Goal: Task Accomplishment & Management: Complete application form

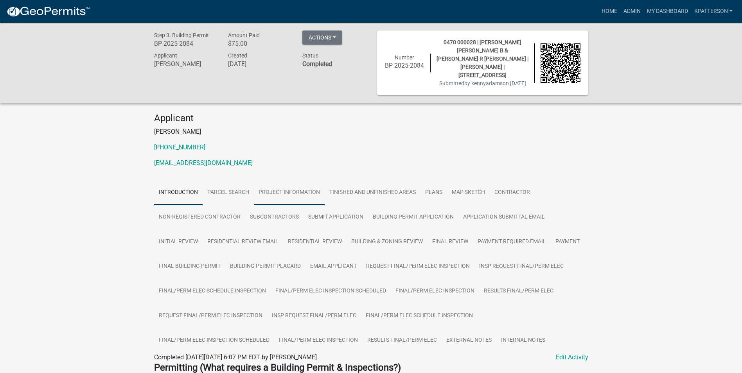
click at [299, 188] on link "Project Information" at bounding box center [289, 192] width 71 height 25
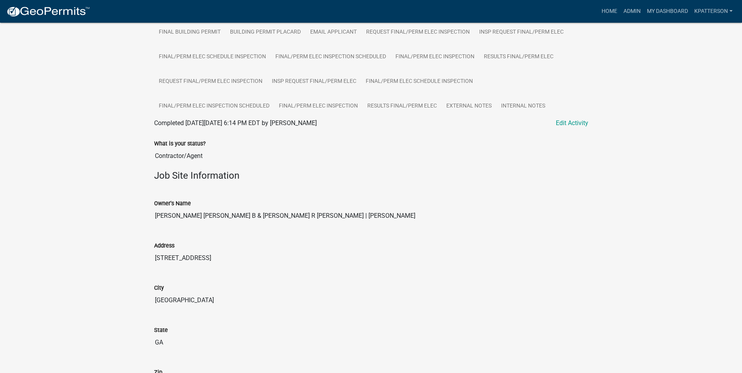
scroll to position [235, 0]
drag, startPoint x: 179, startPoint y: 206, endPoint x: 148, endPoint y: 209, distance: 31.4
click at [148, 209] on div "Owner's Name [PERSON_NAME] [PERSON_NAME] B & [PERSON_NAME] R [PERSON_NAME] | [P…" at bounding box center [371, 208] width 446 height 42
drag, startPoint x: 148, startPoint y: 209, endPoint x: 167, endPoint y: 208, distance: 19.6
click at [183, 208] on input "[PERSON_NAME] [PERSON_NAME] B & [PERSON_NAME] R [PERSON_NAME] | [PERSON_NAME]" at bounding box center [371, 216] width 434 height 16
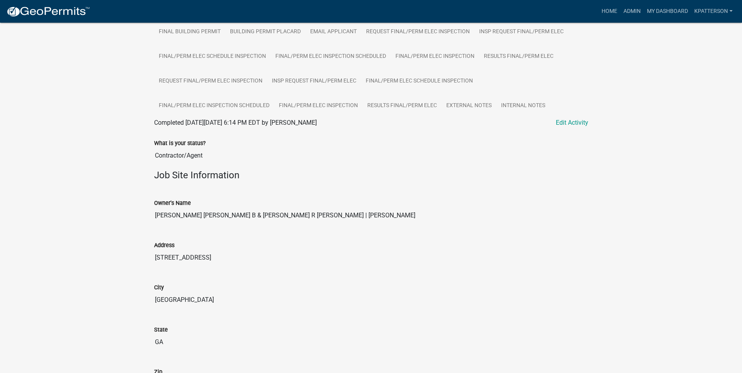
drag, startPoint x: 183, startPoint y: 207, endPoint x: 209, endPoint y: 208, distance: 26.6
click at [209, 208] on input "[PERSON_NAME] [PERSON_NAME] B & [PERSON_NAME] R [PERSON_NAME] | [PERSON_NAME]" at bounding box center [371, 216] width 434 height 16
drag, startPoint x: 209, startPoint y: 208, endPoint x: 204, endPoint y: 208, distance: 5.1
drag, startPoint x: 215, startPoint y: 256, endPoint x: 118, endPoint y: 260, distance: 97.1
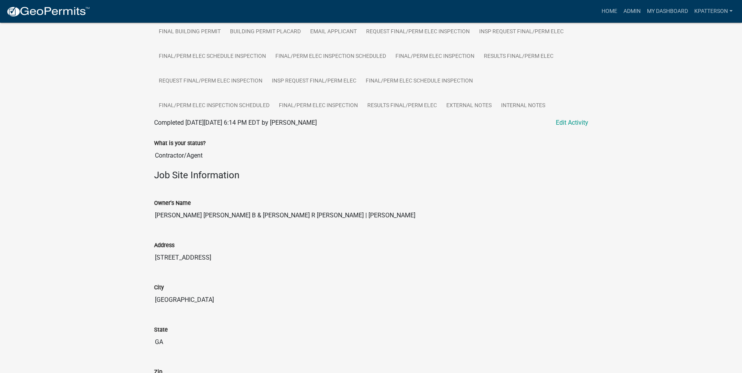
drag, startPoint x: 118, startPoint y: 260, endPoint x: 194, endPoint y: 247, distance: 77.3
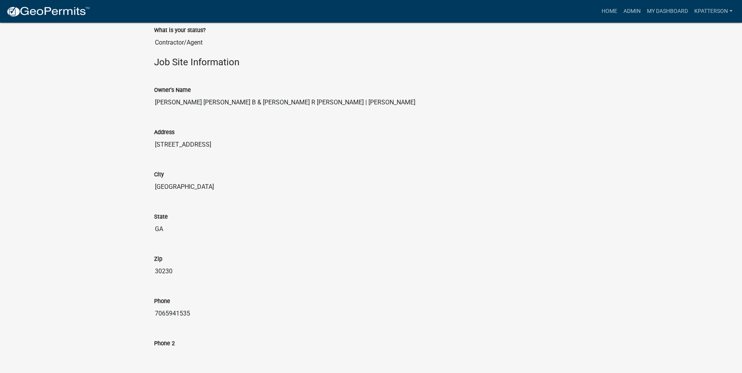
scroll to position [352, 0]
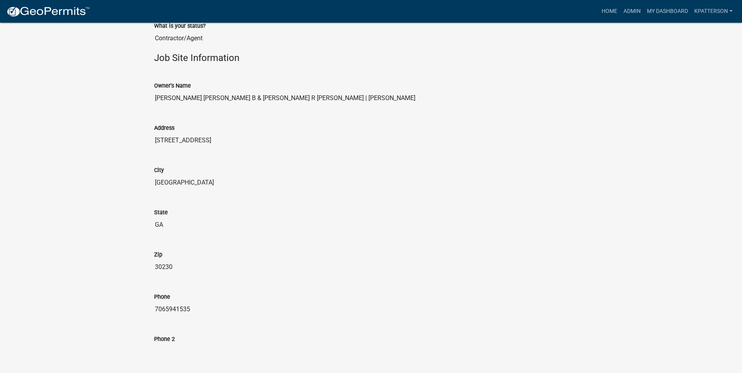
drag, startPoint x: 196, startPoint y: 301, endPoint x: 146, endPoint y: 312, distance: 50.9
click at [146, 312] on div "Step 3. Building Permit BP-2025-2084 Amount Paid $75.00 Actions View receipt Pr…" at bounding box center [371, 281] width 742 height 1220
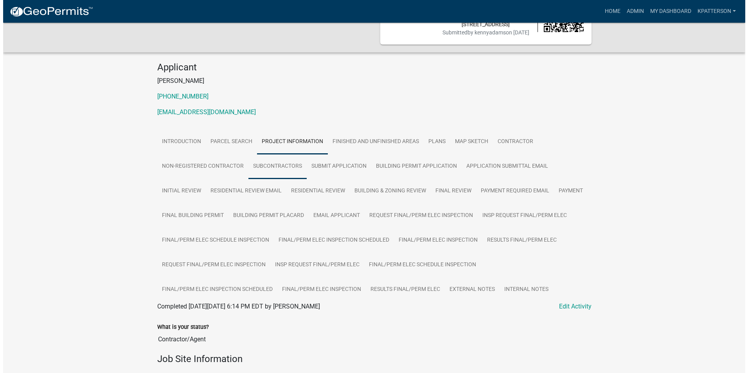
scroll to position [0, 0]
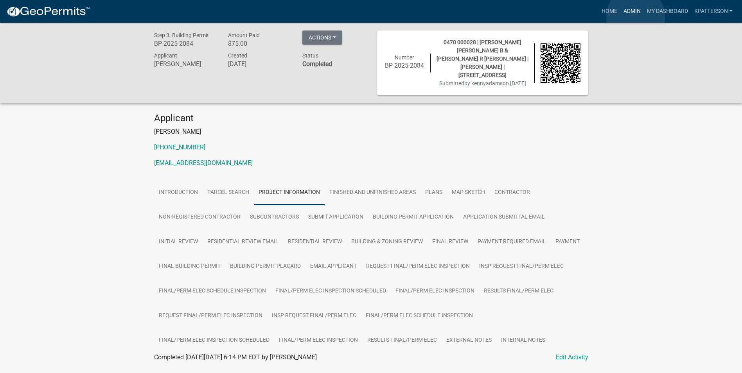
click at [635, 16] on link "Admin" at bounding box center [631, 11] width 23 height 15
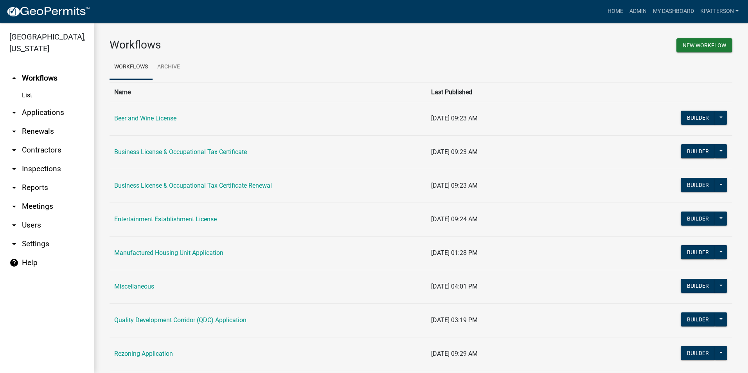
click at [56, 103] on link "arrow_drop_down Applications" at bounding box center [47, 112] width 94 height 19
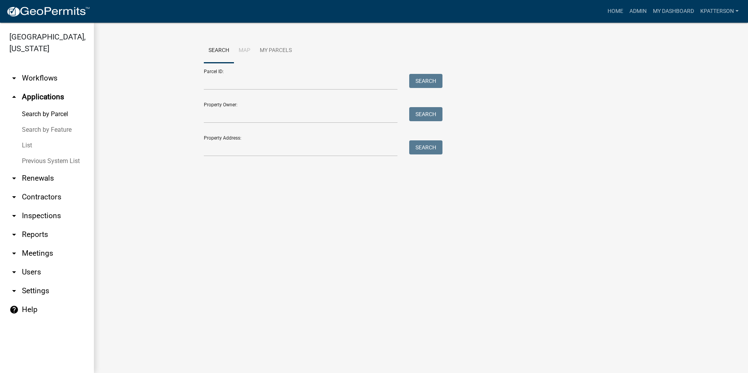
drag, startPoint x: 212, startPoint y: 161, endPoint x: 212, endPoint y: 156, distance: 5.1
click at [212, 161] on div "Search Map My Parcels Parcel ID: Search Property Owner: Search Property Address…" at bounding box center [421, 100] width 446 height 125
click at [211, 152] on input "Property Address:" at bounding box center [301, 148] width 194 height 16
type input "103 [PERSON_NAME] Eagle PT"
click at [425, 150] on button "Search" at bounding box center [425, 147] width 33 height 14
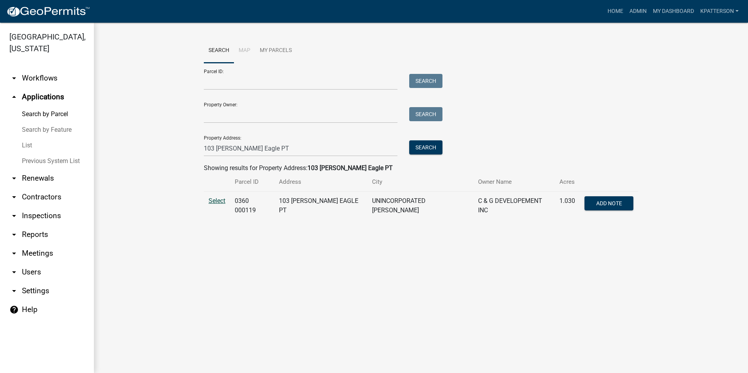
click at [219, 199] on span "Select" at bounding box center [216, 200] width 17 height 7
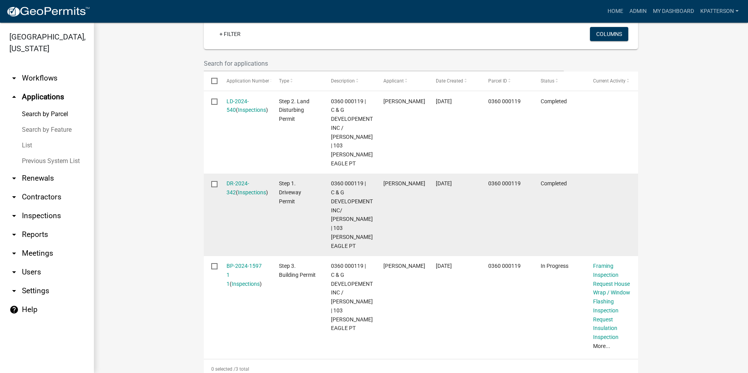
scroll to position [235, 0]
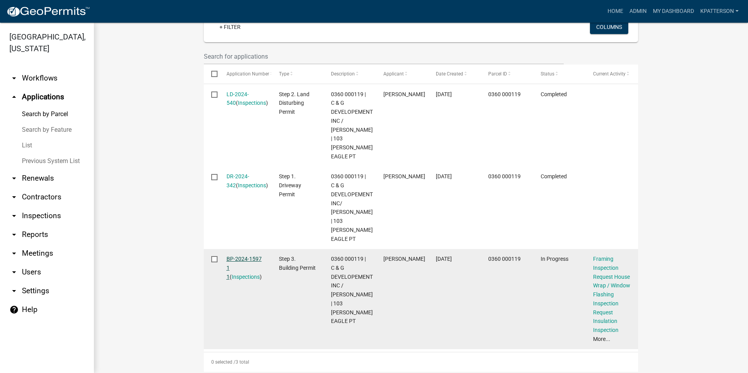
click at [243, 256] on link "BP-2024-1597 1 1" at bounding box center [243, 268] width 35 height 24
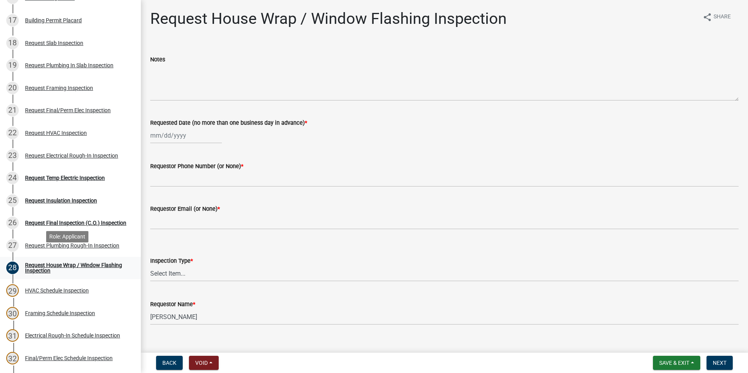
scroll to position [469, 0]
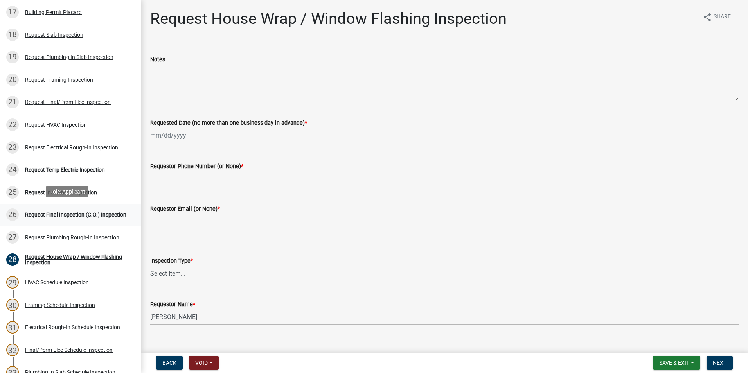
click at [63, 216] on div "Request Final Inspection (C.O.) Inspection" at bounding box center [75, 214] width 101 height 5
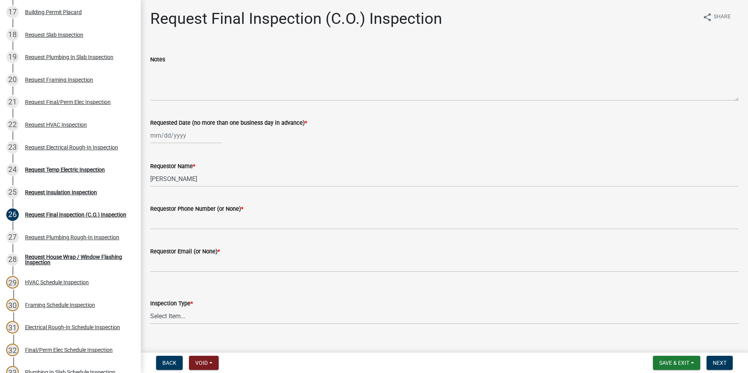
click at [173, 138] on div at bounding box center [186, 135] width 72 height 16
select select "9"
select select "2025"
click at [172, 200] on div "16" at bounding box center [170, 202] width 13 height 13
type input "[DATE]"
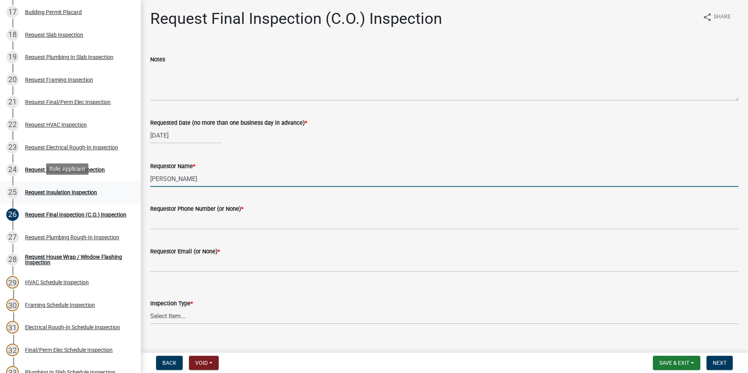
drag, startPoint x: 211, startPoint y: 179, endPoint x: 109, endPoint y: 190, distance: 102.6
click at [111, 190] on div "Step 3. Building Permit BP-2024-1597 Edit View Summary Notes Show emails 1 Intr…" at bounding box center [374, 186] width 748 height 373
click at [176, 180] on input "[PERSON_NAME]" at bounding box center [444, 179] width 588 height 16
type input "[PERSON_NAME]"
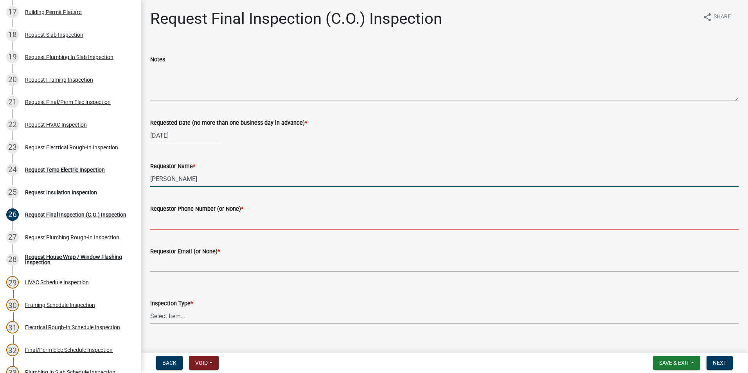
click at [195, 226] on input "Requestor Phone Number (or None) *" at bounding box center [444, 221] width 588 height 16
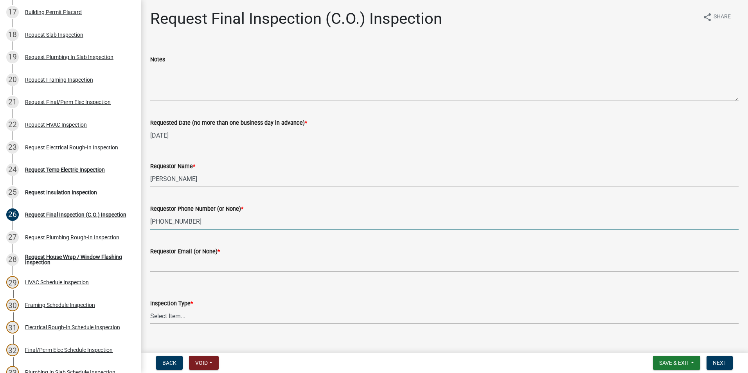
type input "[PHONE_NUMBER]"
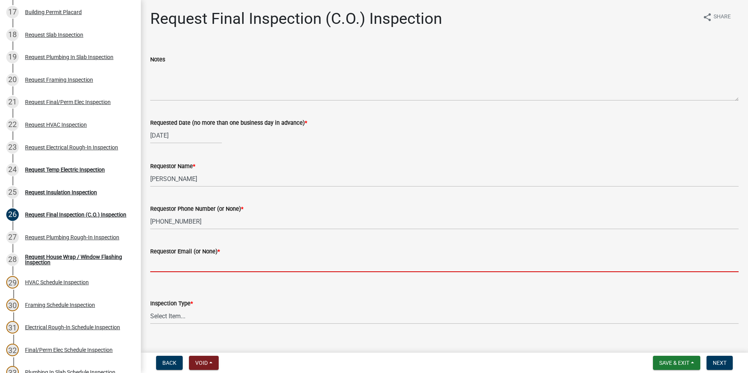
click at [173, 270] on input "Requestor Email (or None) *" at bounding box center [444, 264] width 588 height 16
type input "none"
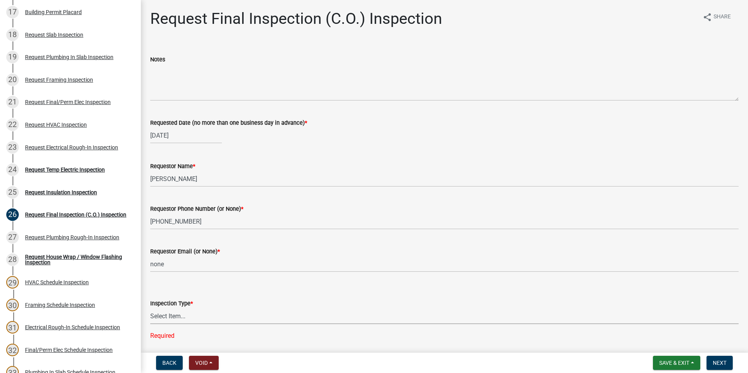
click at [181, 314] on select "Select Item... Final Inspection (C.O.)" at bounding box center [444, 316] width 588 height 16
click at [150, 308] on select "Select Item... Final Inspection (C.O.)" at bounding box center [444, 316] width 588 height 16
select select "6c928486-1faa-4d04-9598-905eebfdff84"
click at [717, 365] on span "Next" at bounding box center [719, 363] width 14 height 6
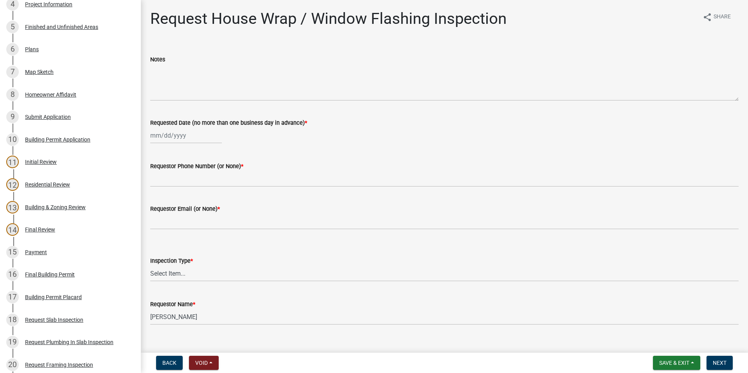
scroll to position [78, 0]
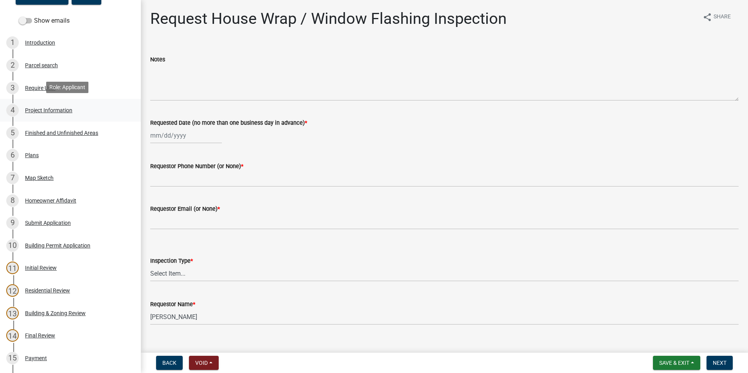
click at [57, 117] on link "4 Project Information" at bounding box center [70, 110] width 141 height 23
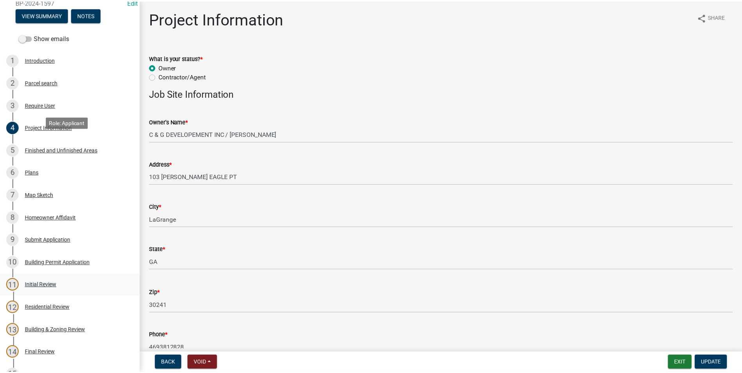
scroll to position [117, 0]
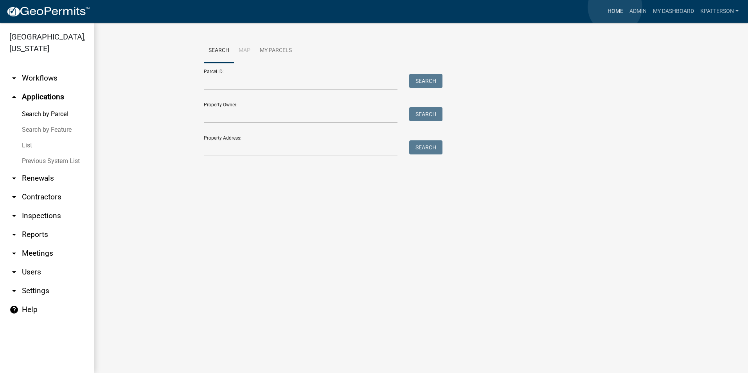
click at [615, 7] on link "Home" at bounding box center [615, 11] width 22 height 15
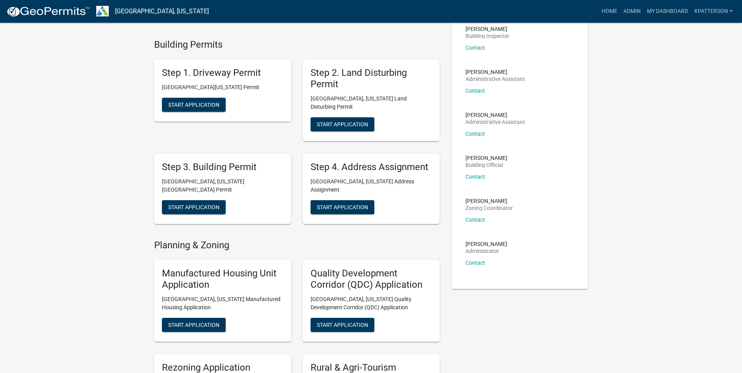
scroll to position [78, 0]
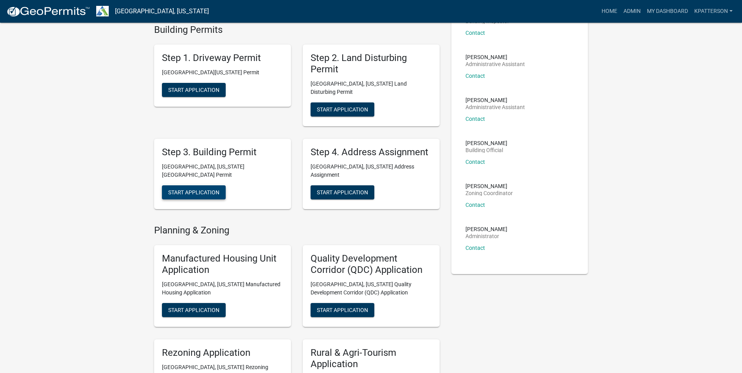
click at [206, 189] on span "Start Application" at bounding box center [193, 192] width 51 height 6
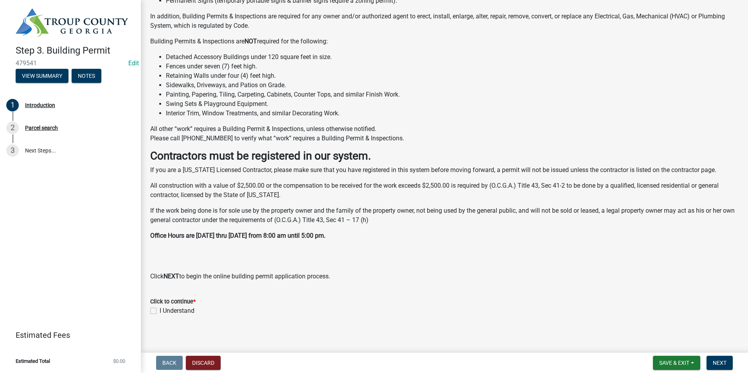
scroll to position [119, 0]
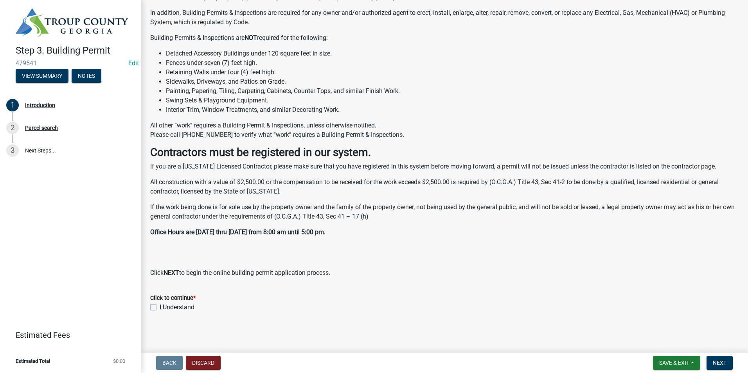
drag, startPoint x: 149, startPoint y: 309, endPoint x: 154, endPoint y: 305, distance: 6.7
click at [149, 309] on div "Click to continue * I Understand" at bounding box center [444, 298] width 600 height 28
click at [160, 305] on label "I Understand" at bounding box center [177, 307] width 35 height 9
click at [160, 305] on input "I Understand" at bounding box center [162, 305] width 5 height 5
checkbox input "true"
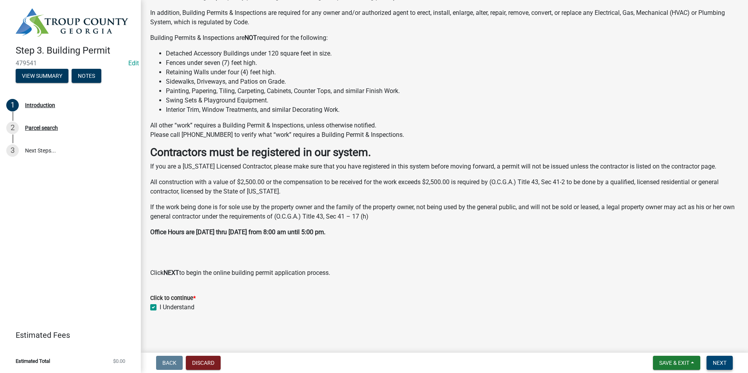
click at [715, 364] on span "Next" at bounding box center [719, 363] width 14 height 6
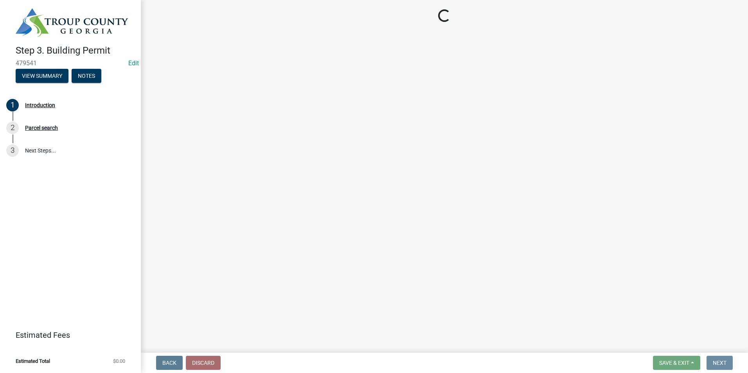
scroll to position [0, 0]
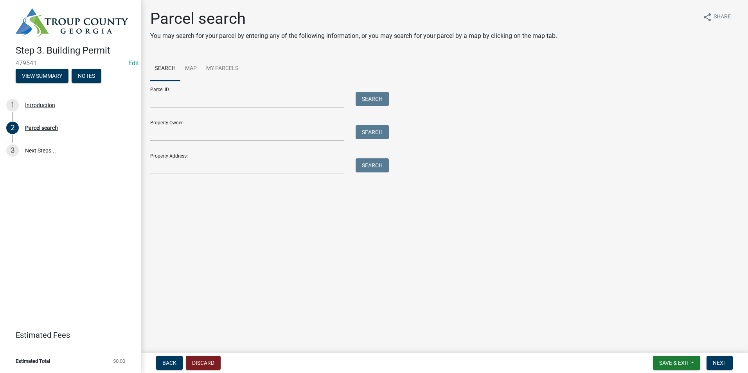
click at [176, 173] on div "Parcel search You may search for your parcel by entering any of the following i…" at bounding box center [444, 95] width 600 height 172
click at [176, 172] on input "Property Address:" at bounding box center [247, 166] width 194 height 16
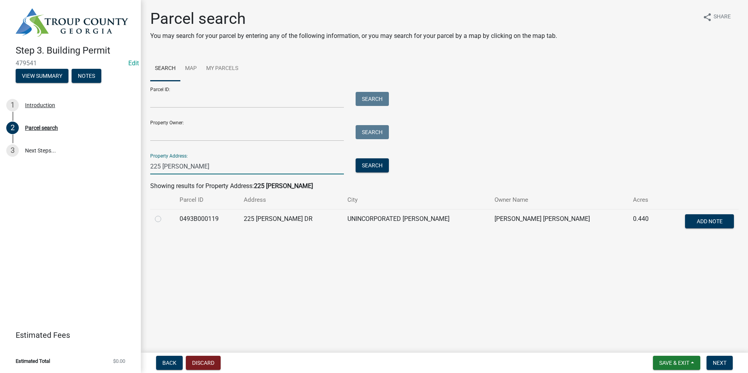
type input "225 [PERSON_NAME]"
click at [164, 214] on label at bounding box center [164, 214] width 0 height 0
click at [164, 217] on input "radio" at bounding box center [166, 216] width 5 height 5
radio input "true"
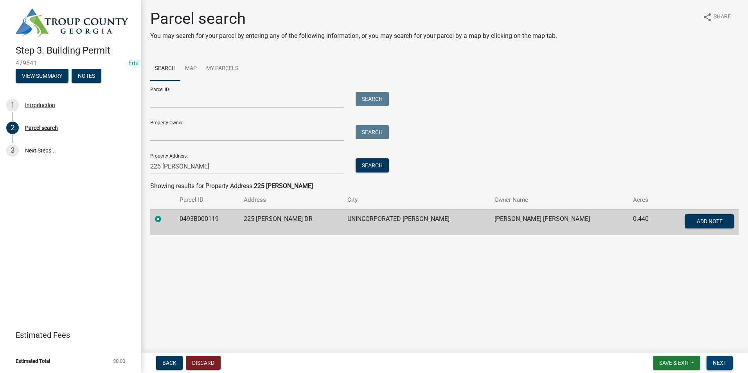
click at [713, 361] on span "Next" at bounding box center [719, 363] width 14 height 6
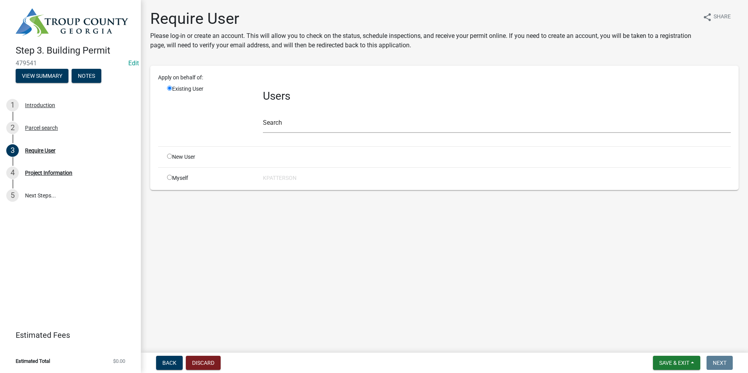
click at [170, 155] on input "radio" at bounding box center [169, 156] width 5 height 5
radio input "true"
radio input "false"
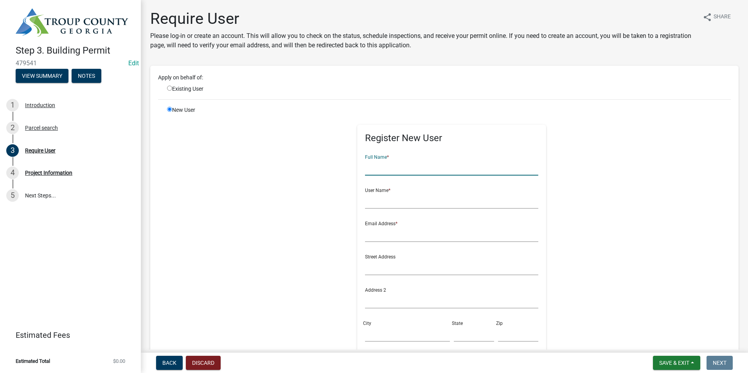
click at [379, 169] on input "text" at bounding box center [451, 168] width 173 height 16
type input "[PERSON_NAME] [PERSON_NAME]"
type input "lsarn"
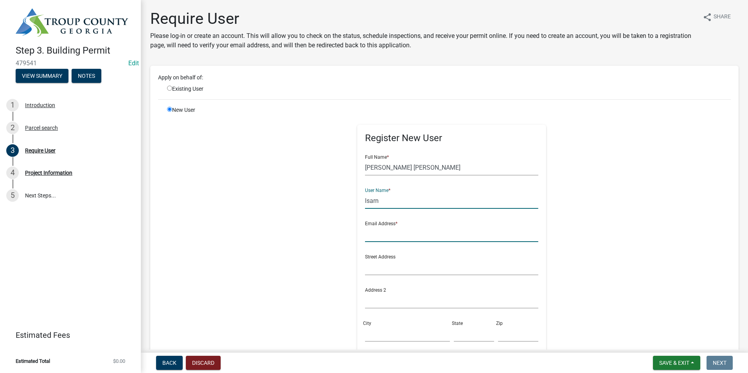
click at [373, 235] on input "text" at bounding box center [451, 234] width 173 height 16
drag, startPoint x: 378, startPoint y: 235, endPoint x: 390, endPoint y: 238, distance: 12.1
click at [379, 235] on input "[EMAIL_ADDRESS][DOMAIN_NAME]" at bounding box center [451, 234] width 173 height 16
type input "[EMAIL_ADDRESS][DOMAIN_NAME]"
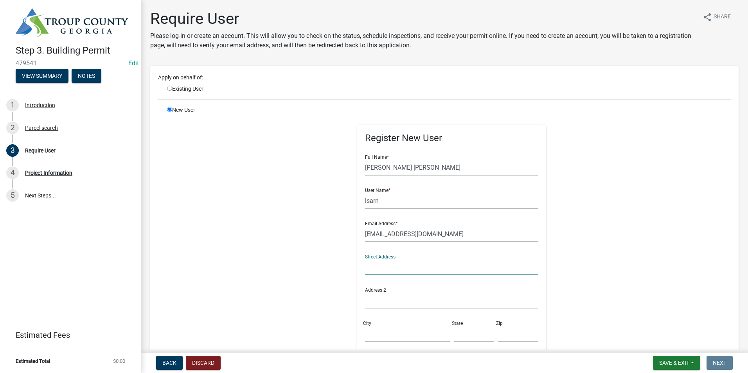
click at [377, 272] on input "text" at bounding box center [451, 267] width 173 height 16
type input "[STREET_ADDRESS][PERSON_NAME]"
type input "LaGrange"
type input "GA"
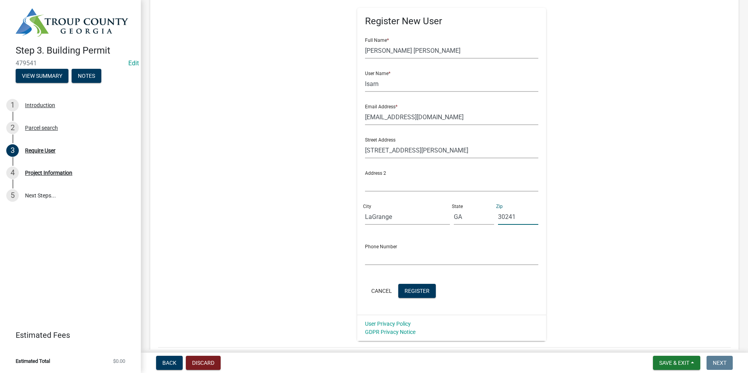
scroll to position [117, 0]
type input "30241"
click at [389, 255] on input "text" at bounding box center [451, 257] width 173 height 16
type input "7064073106"
click at [398, 86] on input "lsarn" at bounding box center [451, 83] width 173 height 16
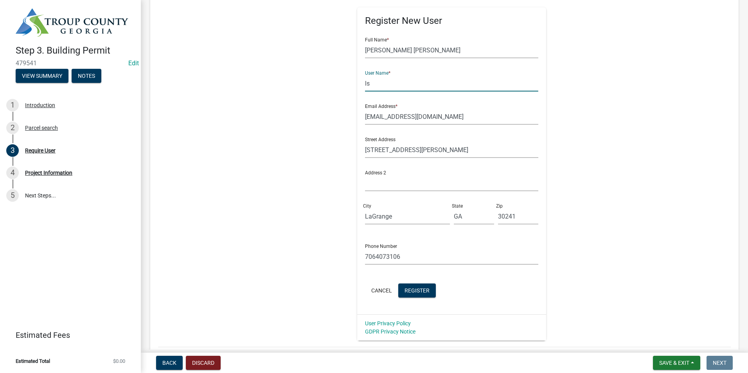
type input "l"
type input "leeannsarno"
click at [414, 291] on span "Register" at bounding box center [416, 290] width 25 height 6
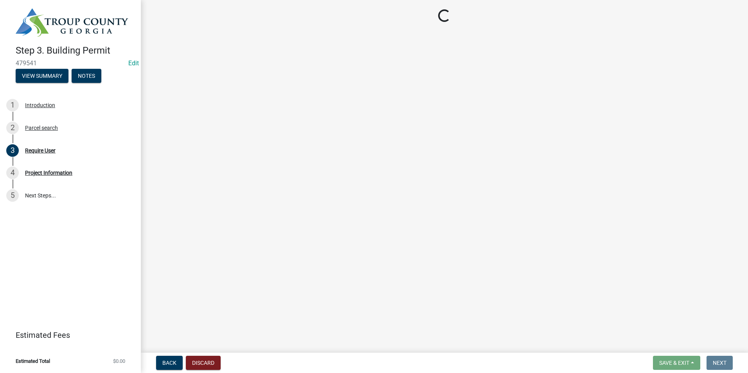
scroll to position [0, 0]
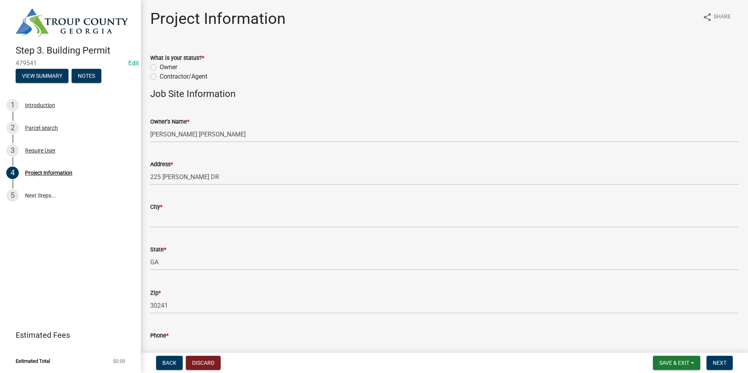
click at [160, 64] on label "Owner" at bounding box center [169, 67] width 18 height 9
click at [160, 64] on input "Owner" at bounding box center [162, 65] width 5 height 5
radio input "true"
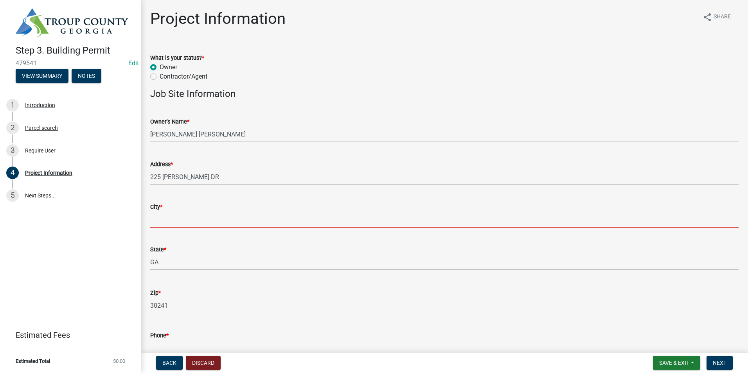
click at [194, 219] on input "City *" at bounding box center [444, 220] width 588 height 16
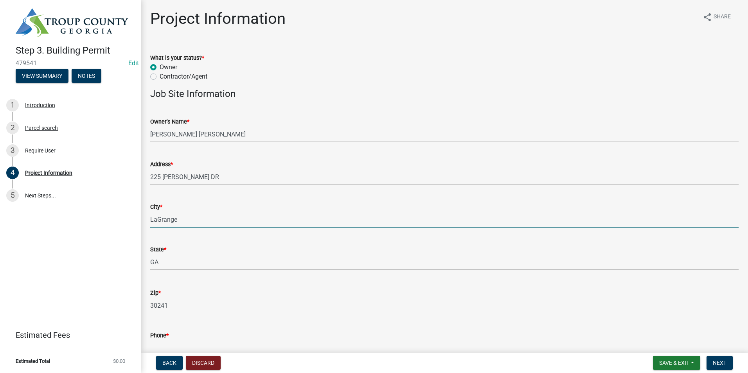
type input "LaGrange"
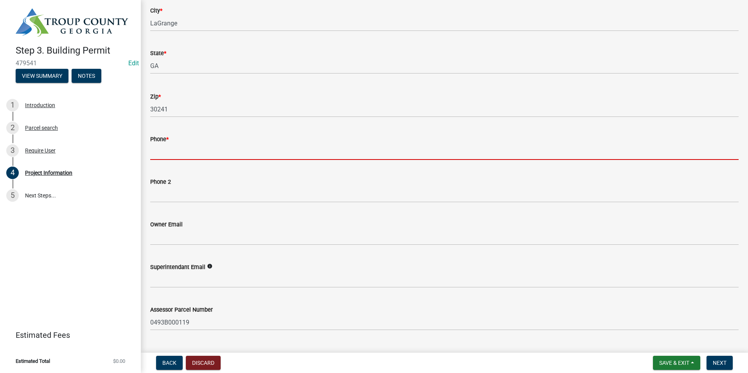
scroll to position [241, 0]
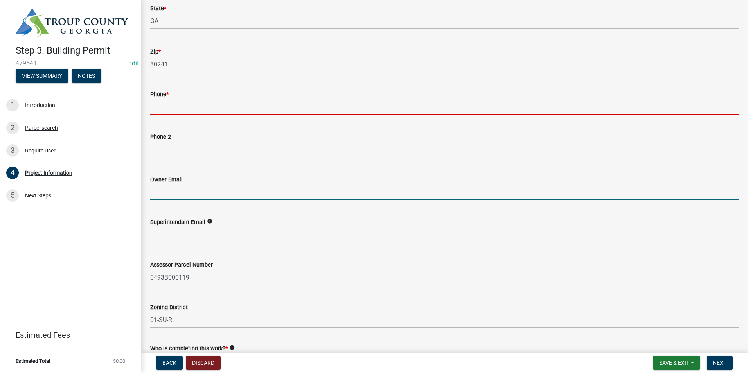
click at [187, 185] on form "Owner Email" at bounding box center [444, 187] width 588 height 25
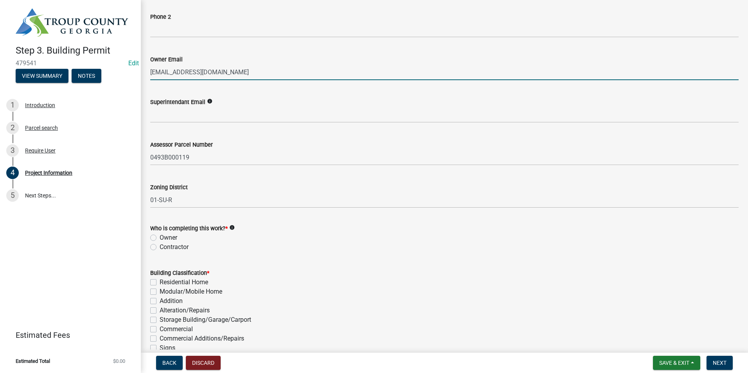
scroll to position [398, 0]
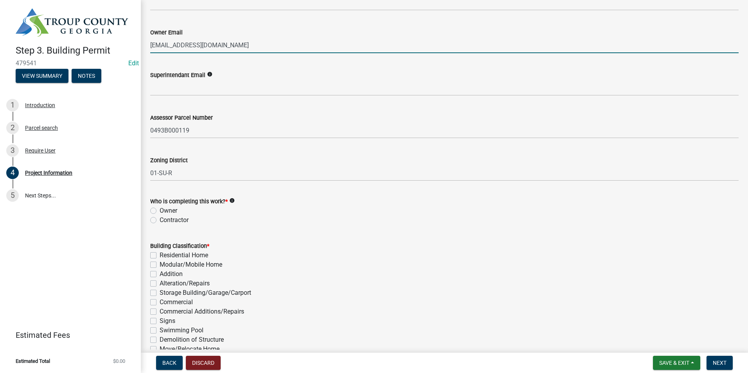
type input "[EMAIL_ADDRESS][DOMAIN_NAME]"
click at [160, 210] on label "Owner" at bounding box center [169, 210] width 18 height 9
click at [160, 210] on input "Owner" at bounding box center [162, 208] width 5 height 5
radio input "true"
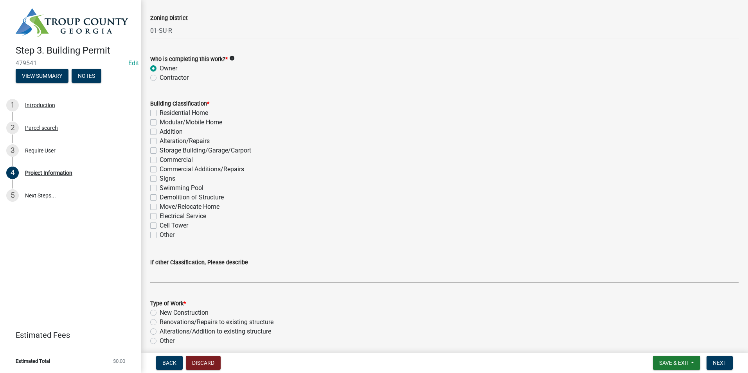
scroll to position [554, 0]
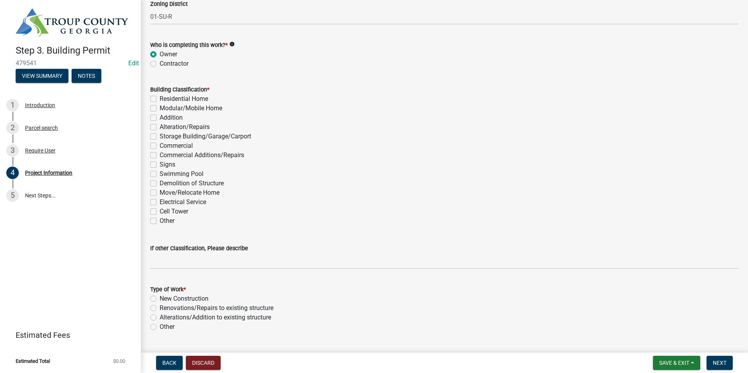
click at [160, 181] on label "Demolition of Structure" at bounding box center [192, 183] width 64 height 9
click at [160, 181] on input "Demolition of Structure" at bounding box center [162, 181] width 5 height 5
checkbox input "true"
checkbox input "false"
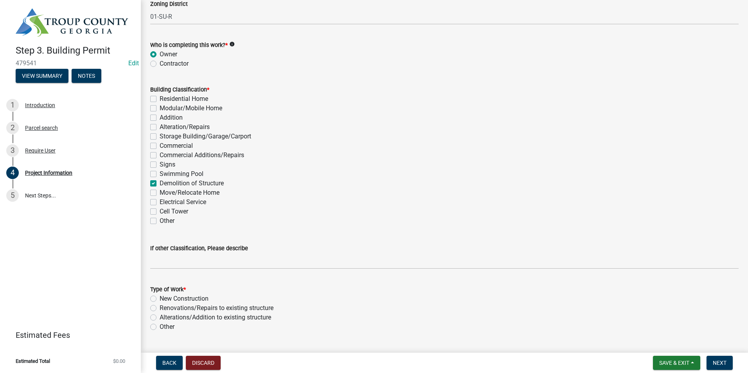
checkbox input "false"
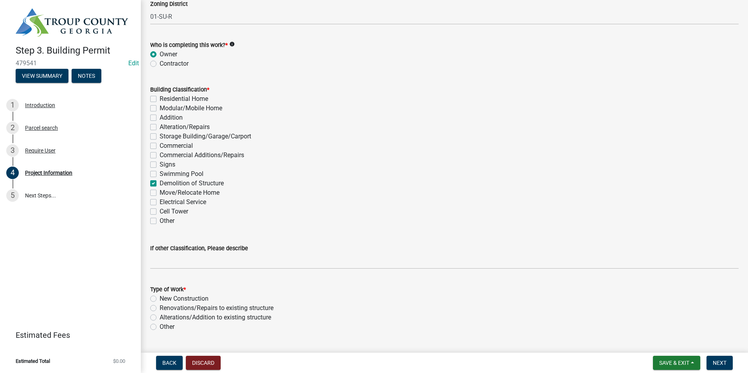
checkbox input "false"
checkbox input "true"
checkbox input "false"
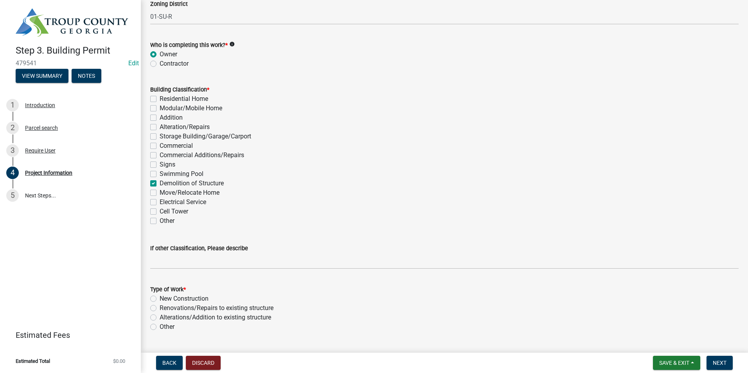
checkbox input "false"
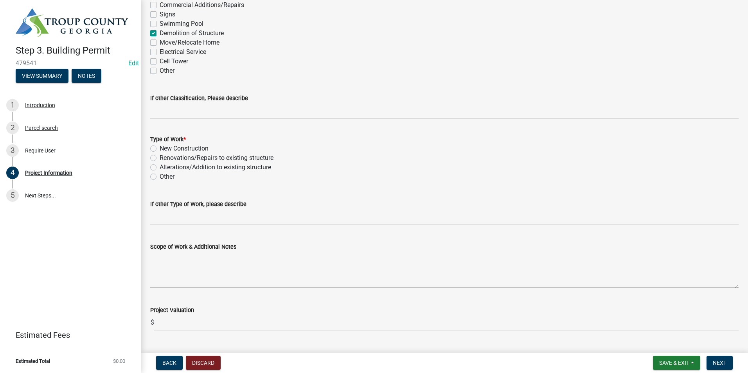
scroll to position [710, 0]
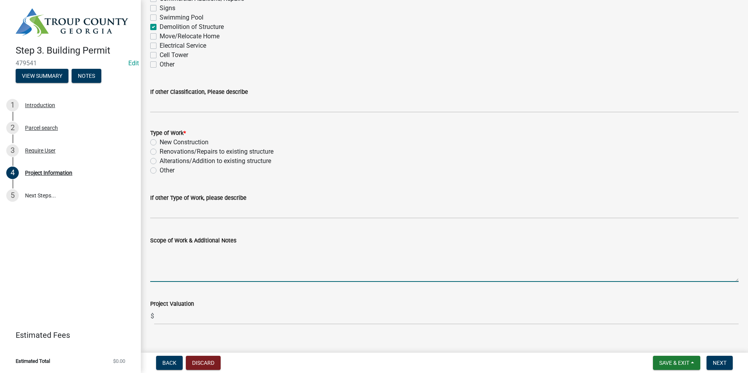
click at [176, 257] on textarea "Scope of Work & Additional Notes" at bounding box center [444, 263] width 588 height 37
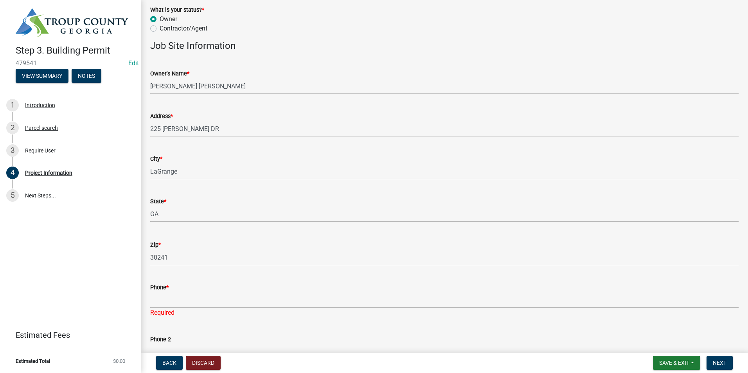
scroll to position [46, 0]
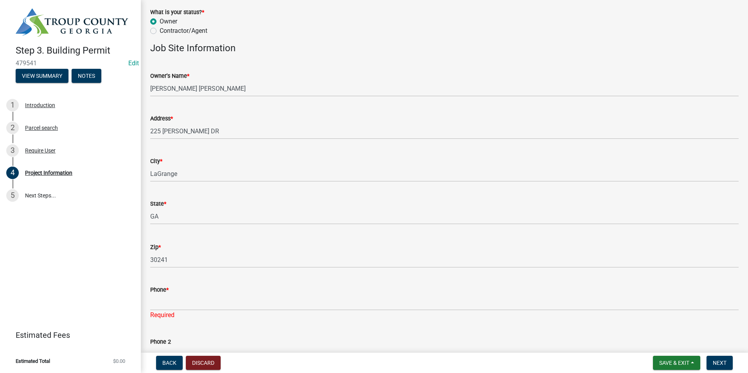
type textarea "Demo of house"
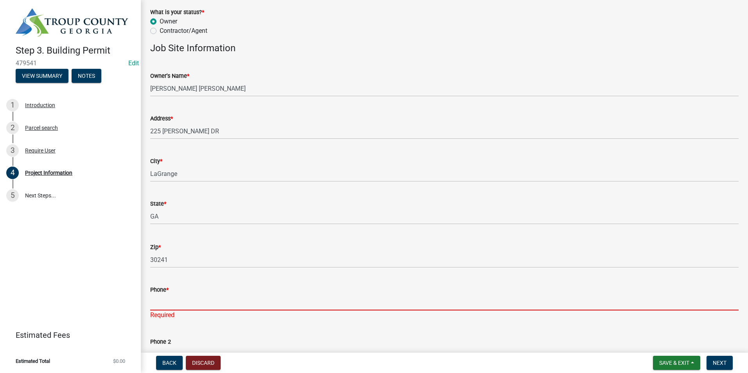
click at [222, 304] on input "Phone *" at bounding box center [444, 302] width 588 height 16
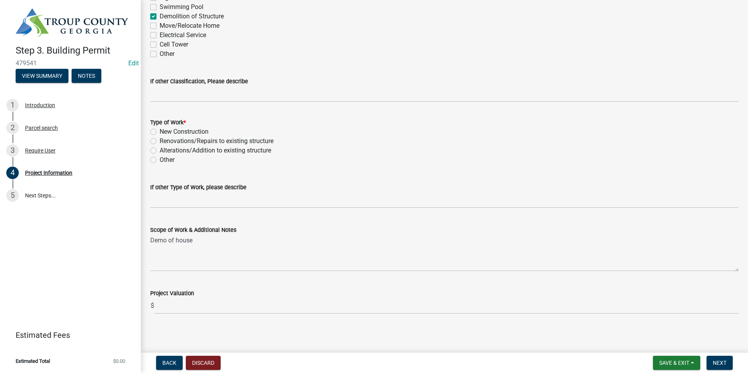
scroll to position [723, 0]
type input "[PHONE_NUMBER]"
click at [733, 363] on form "Save & Exit Save Save & Exit Next" at bounding box center [692, 363] width 86 height 14
click at [712, 361] on button "Next" at bounding box center [719, 363] width 26 height 14
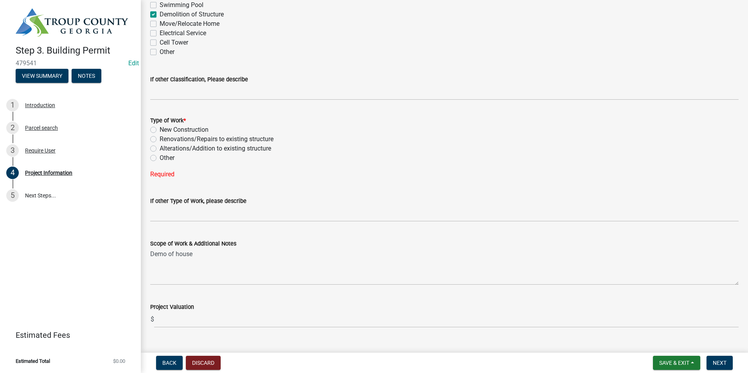
click at [160, 130] on label "New Construction" at bounding box center [184, 129] width 49 height 9
click at [160, 130] on input "New Construction" at bounding box center [162, 127] width 5 height 5
radio input "true"
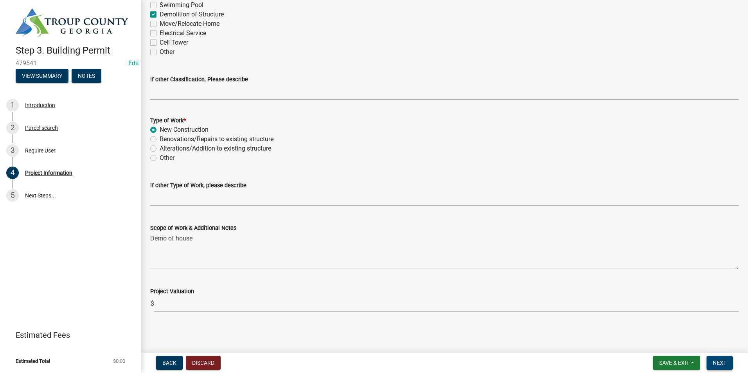
click at [716, 365] on span "Next" at bounding box center [719, 363] width 14 height 6
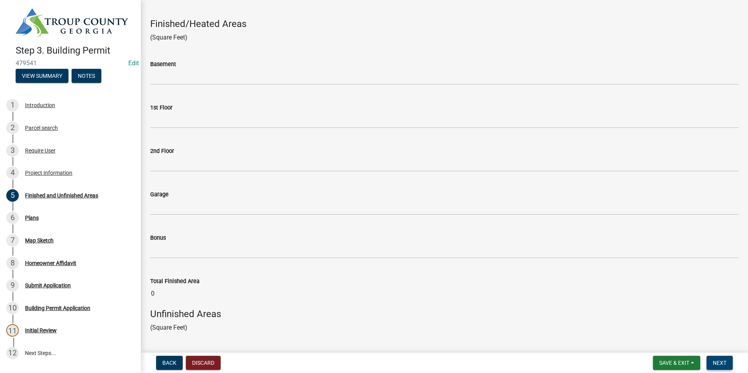
scroll to position [39, 0]
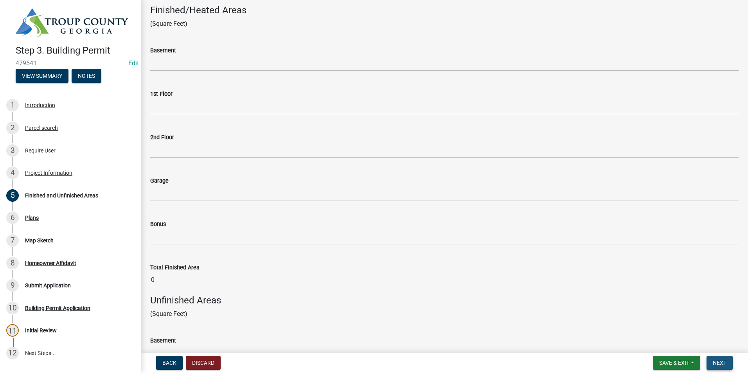
click at [713, 368] on button "Next" at bounding box center [719, 363] width 26 height 14
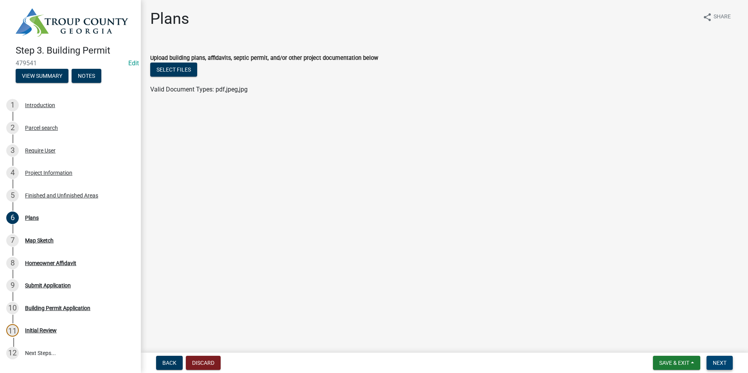
click at [717, 361] on span "Next" at bounding box center [719, 363] width 14 height 6
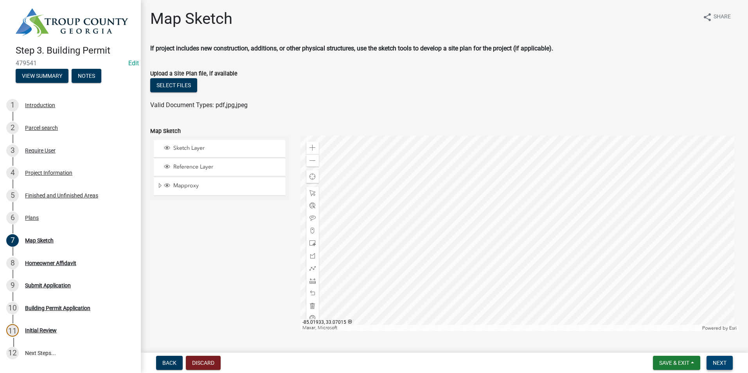
click at [719, 365] on span "Next" at bounding box center [719, 363] width 14 height 6
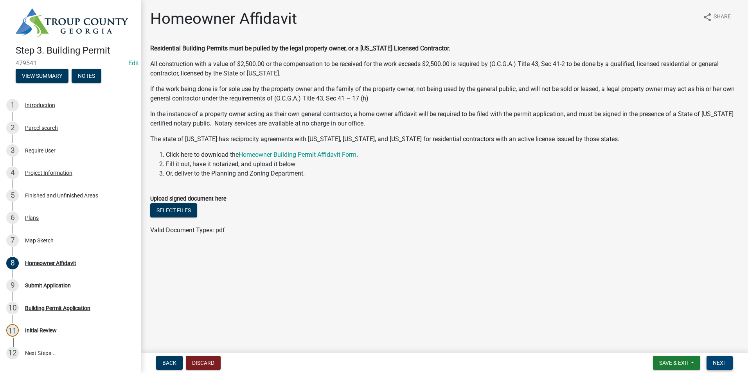
click at [726, 364] on button "Next" at bounding box center [719, 363] width 26 height 14
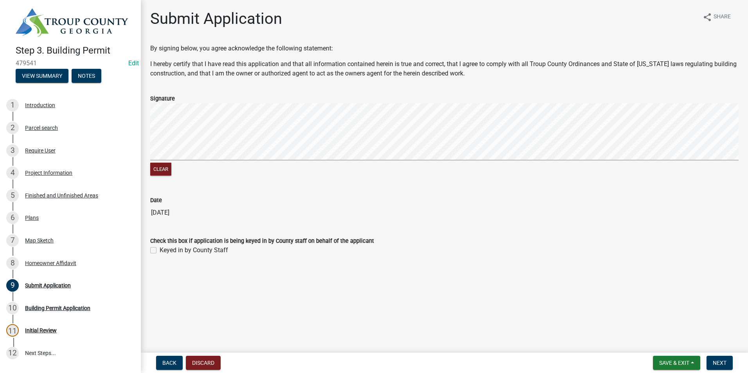
click at [160, 249] on label "Keyed in by County Staff" at bounding box center [194, 250] width 68 height 9
click at [160, 249] on input "Keyed in by County Staff" at bounding box center [162, 248] width 5 height 5
checkbox input "true"
click at [724, 363] on span "Next" at bounding box center [719, 363] width 14 height 6
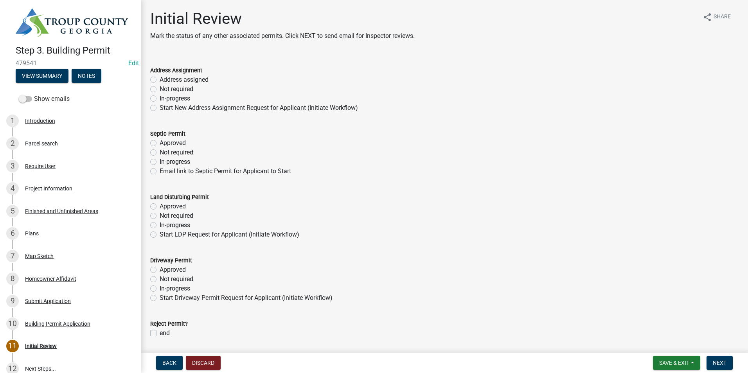
click at [160, 86] on label "Not required" at bounding box center [177, 88] width 34 height 9
click at [160, 86] on input "Not required" at bounding box center [162, 86] width 5 height 5
radio input "true"
click at [160, 154] on label "Not required" at bounding box center [177, 152] width 34 height 9
click at [160, 153] on input "Not required" at bounding box center [162, 150] width 5 height 5
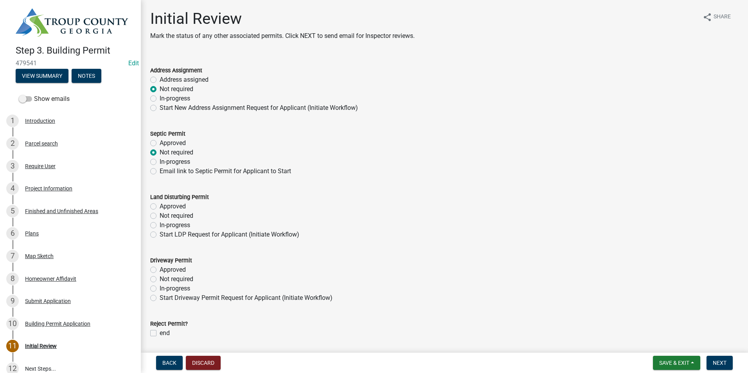
radio input "true"
click at [160, 213] on label "Not required" at bounding box center [177, 215] width 34 height 9
click at [160, 213] on input "Not required" at bounding box center [162, 213] width 5 height 5
radio input "true"
click at [160, 276] on label "Not required" at bounding box center [177, 278] width 34 height 9
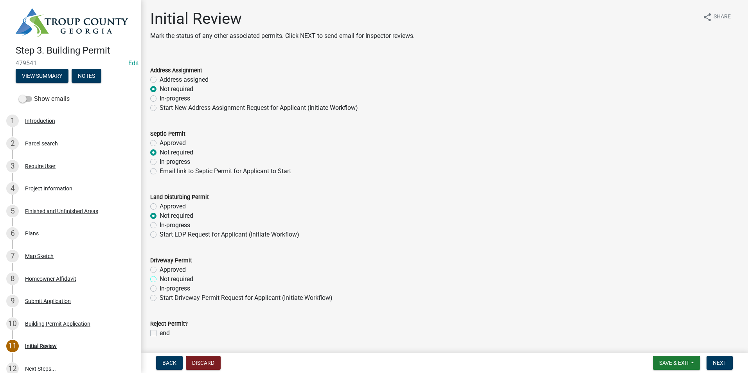
click at [160, 276] on input "Not required" at bounding box center [162, 276] width 5 height 5
radio input "true"
click at [726, 362] on button "Next" at bounding box center [719, 363] width 26 height 14
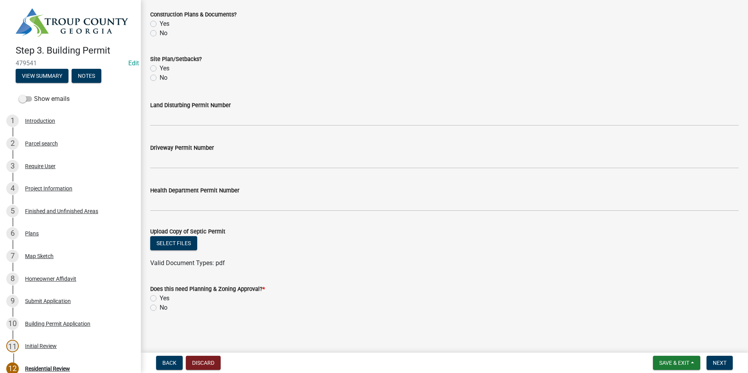
scroll to position [273, 0]
click at [160, 307] on label "No" at bounding box center [164, 307] width 8 height 9
click at [160, 307] on input "No" at bounding box center [162, 305] width 5 height 5
radio input "true"
click at [725, 362] on span "Next" at bounding box center [719, 363] width 14 height 6
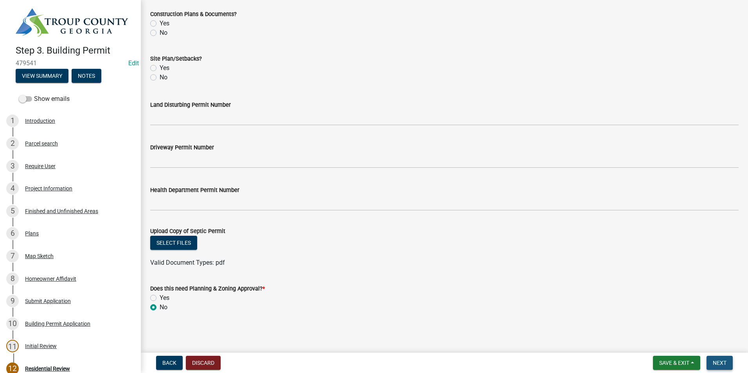
scroll to position [0, 0]
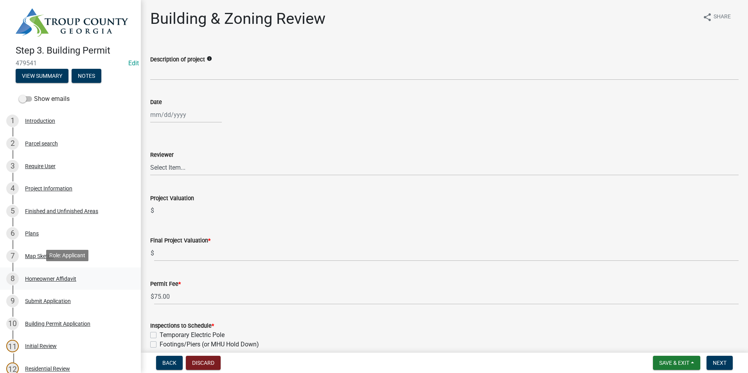
click at [93, 274] on div "8 Homeowner Affidavit" at bounding box center [67, 278] width 122 height 13
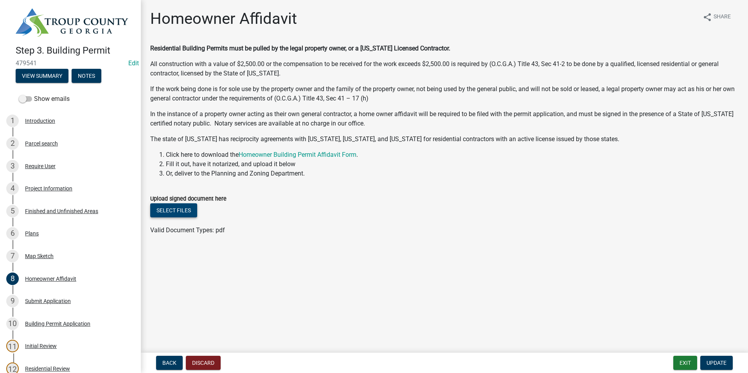
click at [164, 205] on button "Select files" at bounding box center [173, 210] width 47 height 14
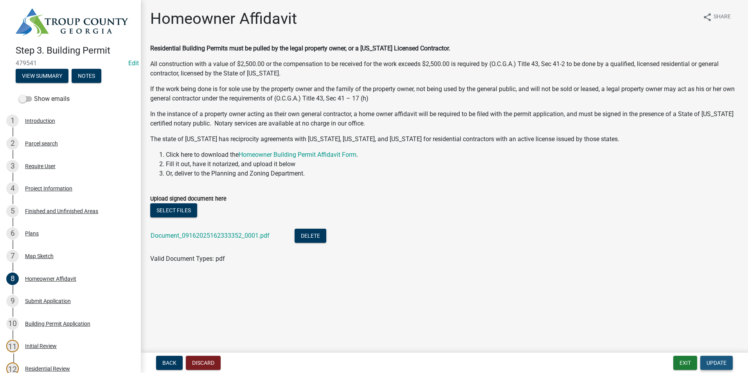
click at [706, 361] on span "Update" at bounding box center [716, 363] width 20 height 6
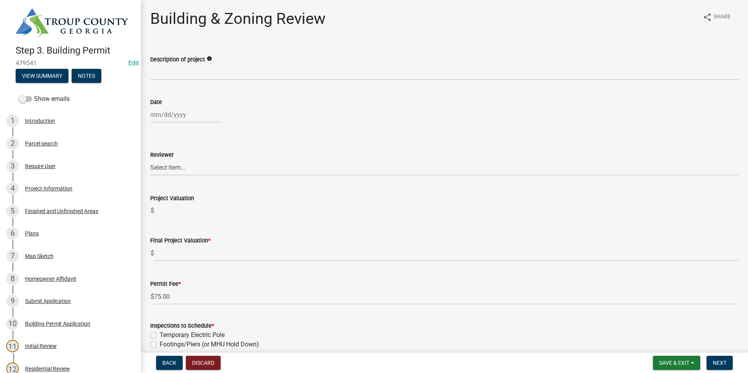
click at [201, 62] on label "Description of project" at bounding box center [177, 59] width 55 height 5
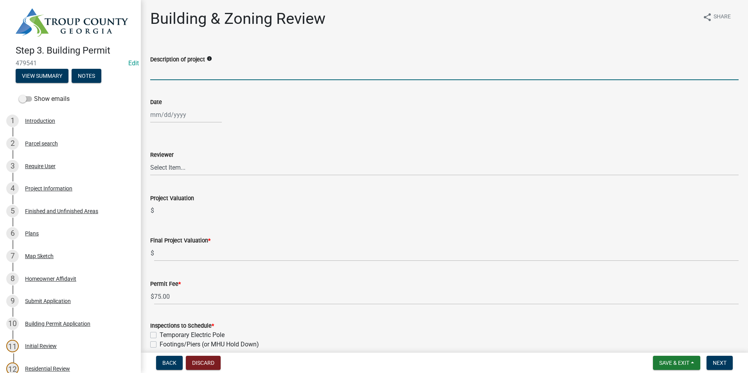
click at [201, 64] on input "Description of project" at bounding box center [444, 72] width 588 height 16
click at [198, 73] on input "Description of project" at bounding box center [444, 72] width 588 height 16
type input "Demolition of home"
select select "9"
select select "2025"
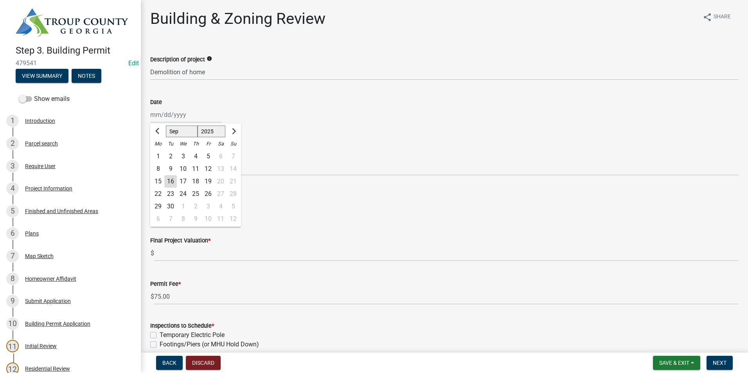
click at [178, 118] on div "[PERSON_NAME] Feb Mar Apr [PERSON_NAME][DATE] Oct Nov [DATE] 1526 1527 1528 152…" at bounding box center [186, 115] width 72 height 16
click at [168, 181] on div "16" at bounding box center [170, 181] width 13 height 13
type input "[DATE]"
click at [170, 171] on select "Select Item... [PERSON_NAME] [PERSON_NAME] [PERSON_NAME] [PERSON_NAME]" at bounding box center [444, 168] width 588 height 16
click at [150, 160] on select "Select Item... [PERSON_NAME] [PERSON_NAME] [PERSON_NAME] [PERSON_NAME]" at bounding box center [444, 168] width 588 height 16
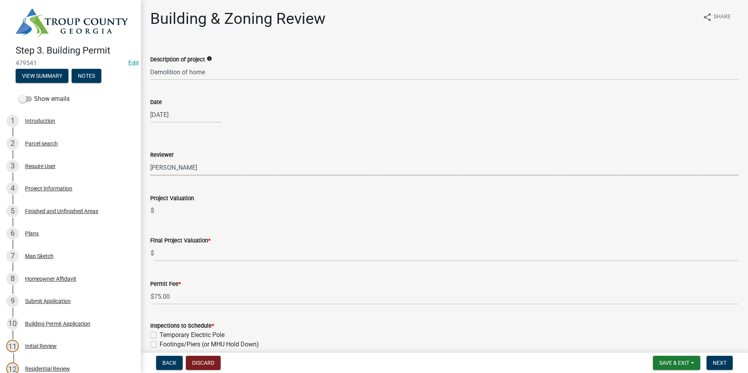
select select "2b86b0c4-e8a1-45ee-90a7-b8d4cb5b2682"
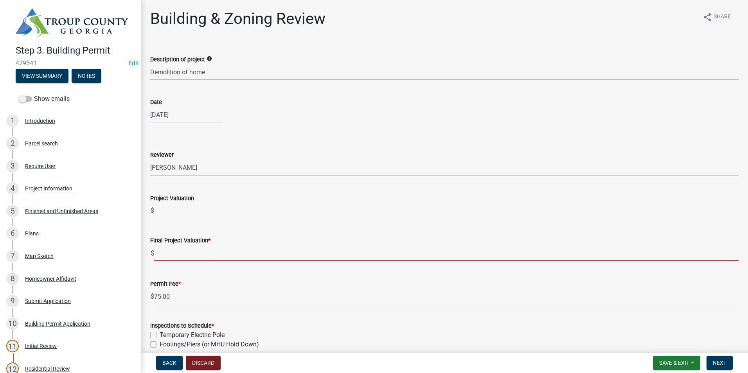
click at [179, 255] on input "text" at bounding box center [446, 253] width 584 height 16
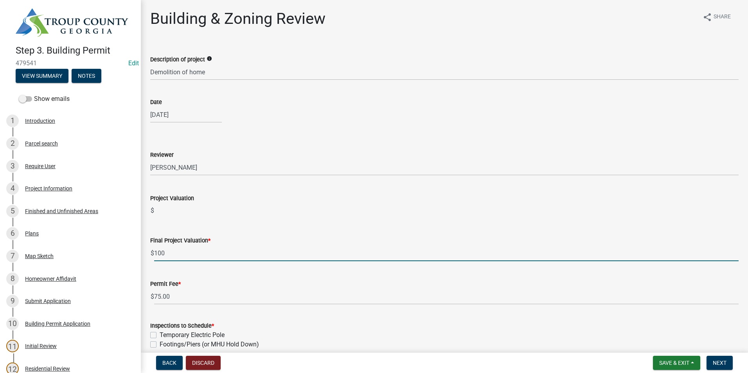
type input "100"
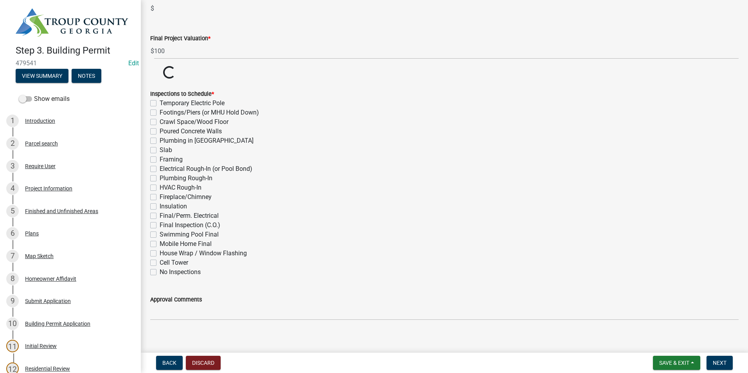
scroll to position [210, 0]
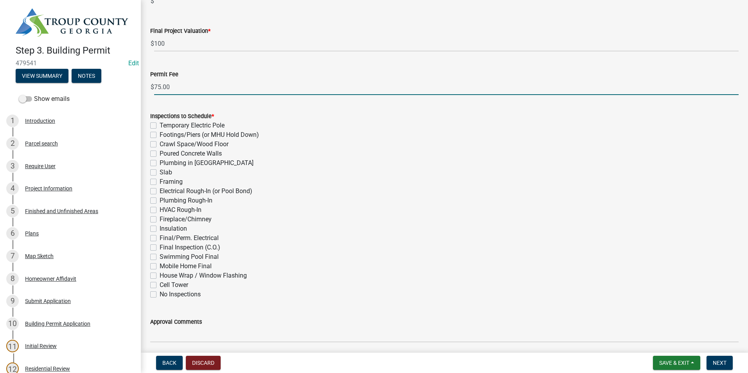
drag, startPoint x: 196, startPoint y: 84, endPoint x: 113, endPoint y: 106, distance: 86.5
click at [114, 106] on div "Step 3. Building Permit 479541 Edit View Summary Notes Show emails 1 Introducti…" at bounding box center [374, 186] width 748 height 373
type input "100"
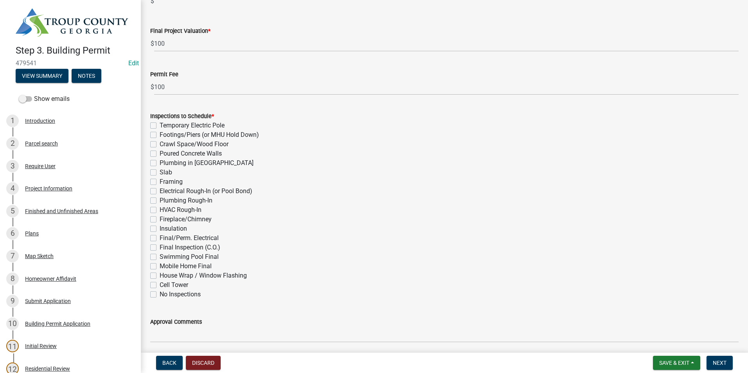
click at [160, 246] on label "Final Inspection (C.O.)" at bounding box center [190, 247] width 61 height 9
click at [160, 246] on input "Final Inspection (C.O.)" at bounding box center [162, 245] width 5 height 5
checkbox input "true"
checkbox input "false"
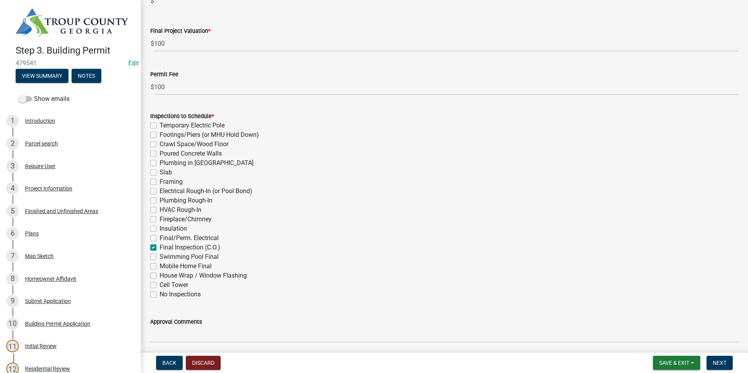
checkbox input "false"
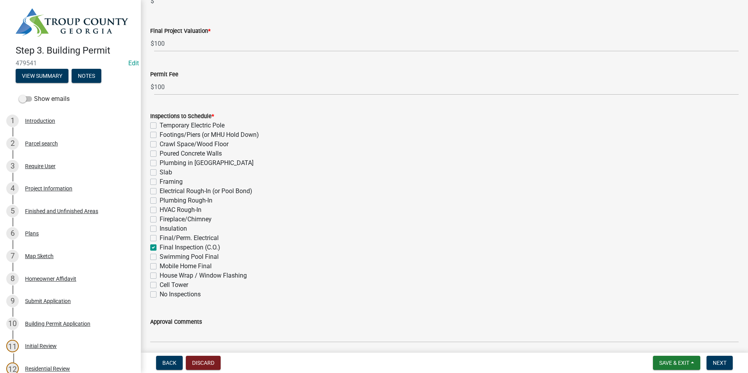
checkbox input "false"
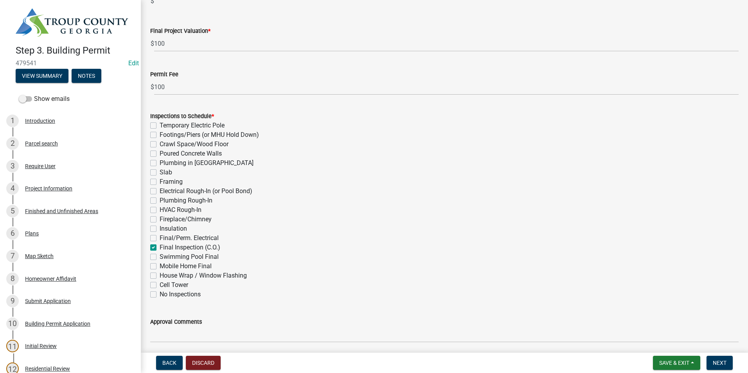
checkbox input "false"
checkbox input "true"
checkbox input "false"
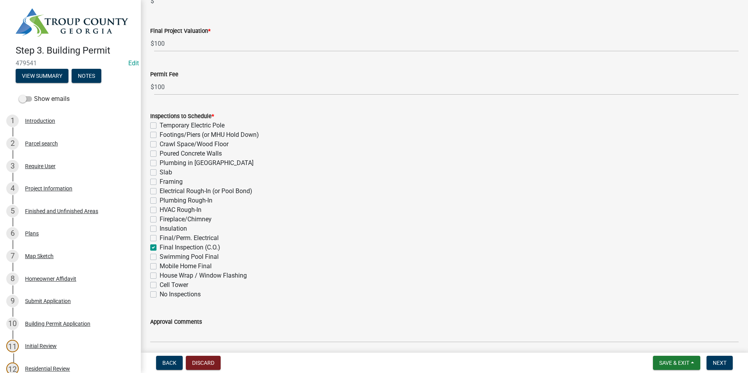
checkbox input "false"
click at [710, 362] on button "Next" at bounding box center [719, 363] width 26 height 14
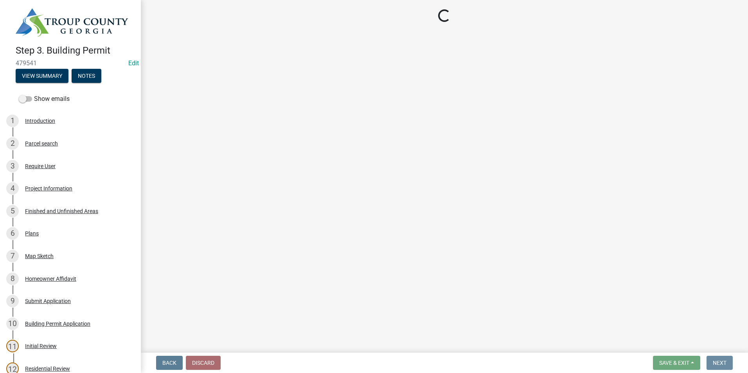
scroll to position [0, 0]
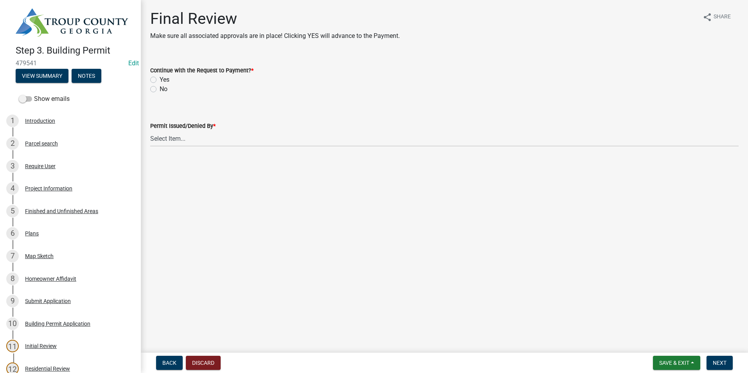
click at [157, 79] on div "Yes" at bounding box center [444, 79] width 588 height 9
click at [160, 79] on label "Yes" at bounding box center [165, 79] width 10 height 9
click at [160, 79] on input "Yes" at bounding box center [162, 77] width 5 height 5
radio input "true"
click at [167, 145] on select "Select Item... [PERSON_NAME] [PERSON_NAME] [PERSON_NAME] [PERSON_NAME]" at bounding box center [444, 139] width 588 height 16
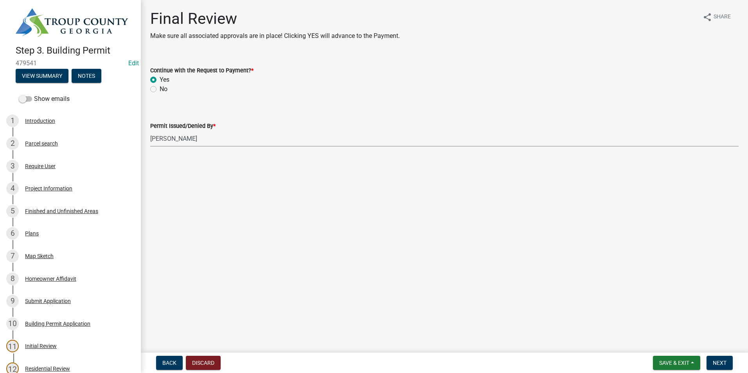
click at [150, 131] on select "Select Item... [PERSON_NAME] [PERSON_NAME] [PERSON_NAME] [PERSON_NAME]" at bounding box center [444, 139] width 588 height 16
select select "2b86b0c4-e8a1-45ee-90a7-b8d4cb5b2682"
click at [728, 364] on button "Next" at bounding box center [719, 363] width 26 height 14
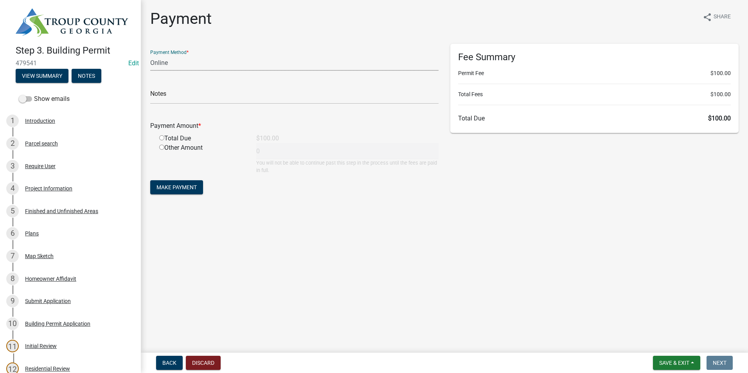
drag, startPoint x: 159, startPoint y: 66, endPoint x: 174, endPoint y: 69, distance: 14.8
click at [159, 65] on select "Credit Card POS Check Cash Online" at bounding box center [294, 63] width 288 height 16
select select "2: 1"
click at [150, 55] on select "Credit Card POS Check Cash Online" at bounding box center [294, 63] width 288 height 16
click at [162, 137] on input "radio" at bounding box center [161, 137] width 5 height 5
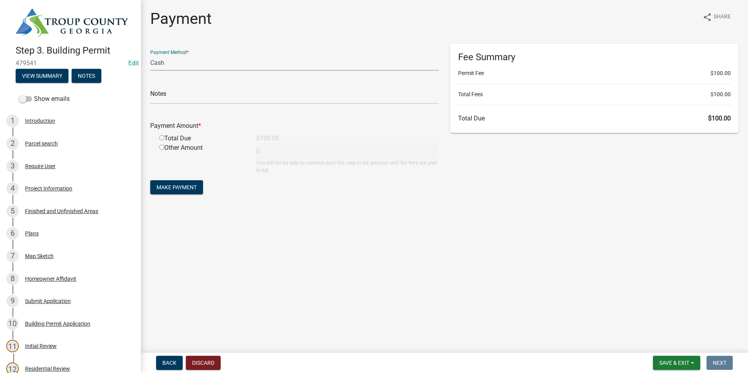
radio input "true"
type input "100"
click at [174, 186] on span "Make Payment" at bounding box center [176, 187] width 40 height 6
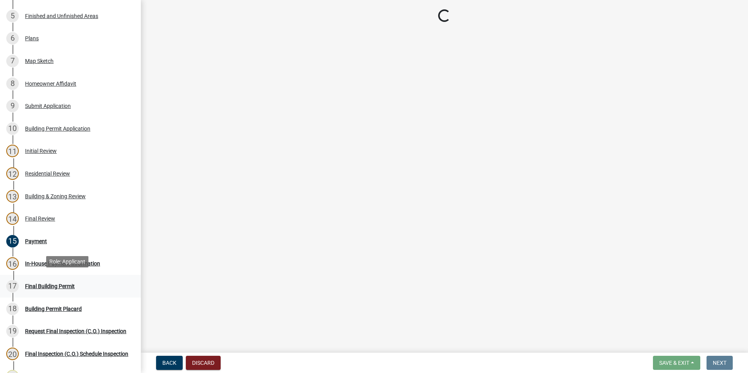
scroll to position [195, 0]
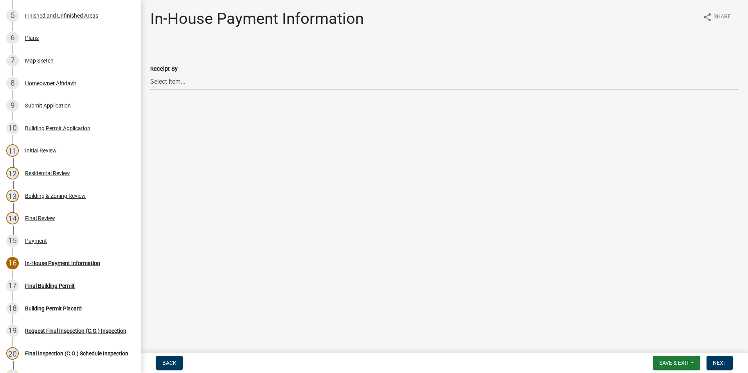
click at [184, 80] on select "Select Item... [PERSON_NAME] [PERSON_NAME] [PERSON_NAME] [PERSON_NAME]" at bounding box center [444, 81] width 588 height 16
click at [150, 73] on select "Select Item... [PERSON_NAME] [PERSON_NAME] [PERSON_NAME] [PERSON_NAME]" at bounding box center [444, 81] width 588 height 16
select select "2b86b0c4-e8a1-45ee-90a7-b8d4cb5b2682"
click at [719, 358] on button "Next" at bounding box center [719, 363] width 26 height 14
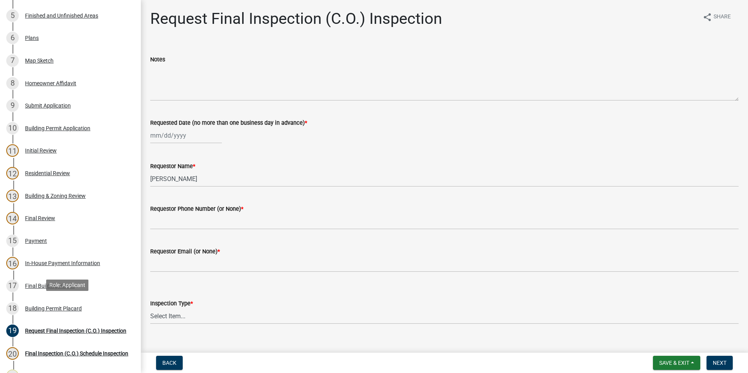
click at [91, 310] on div "18 Building Permit Placard" at bounding box center [67, 308] width 122 height 13
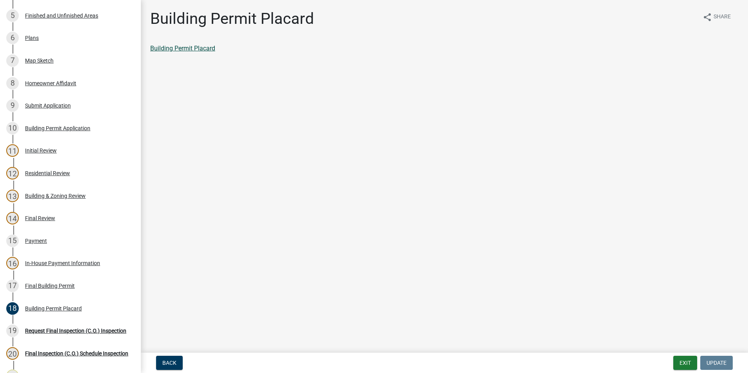
click at [185, 47] on link "Building Permit Placard" at bounding box center [182, 48] width 65 height 7
click at [46, 240] on div "Payment" at bounding box center [36, 240] width 22 height 5
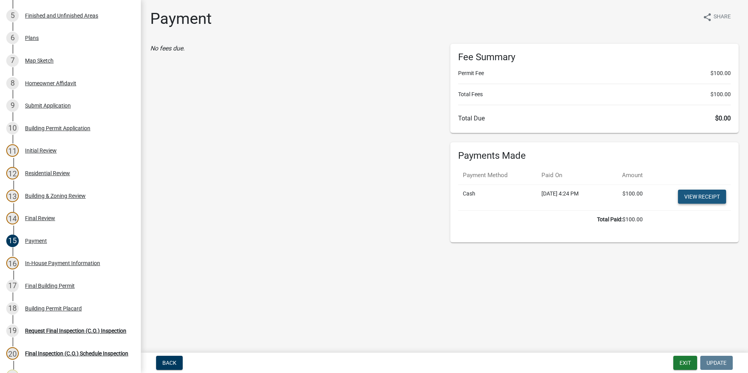
click at [685, 195] on link "View receipt" at bounding box center [702, 197] width 48 height 14
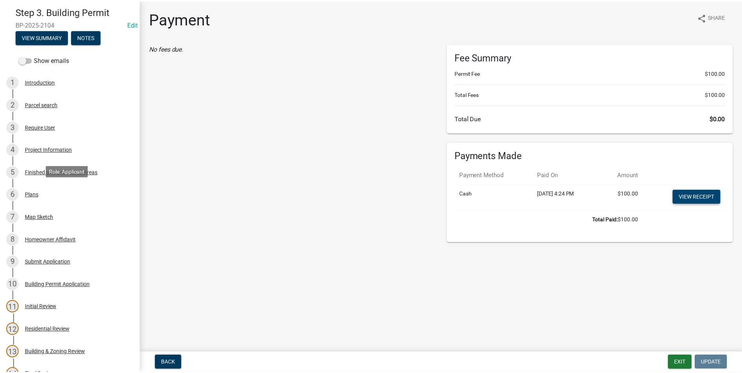
scroll to position [0, 0]
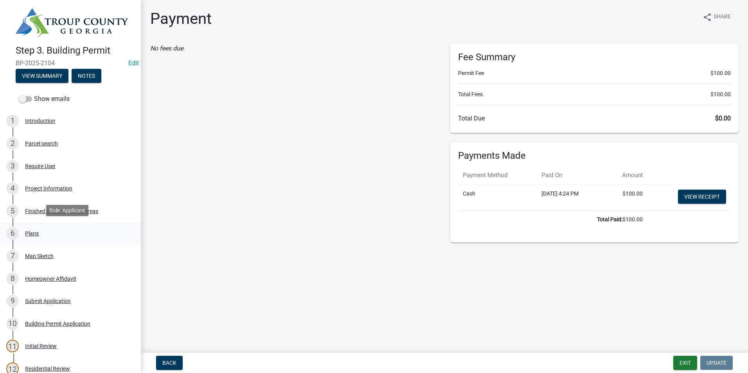
click at [48, 234] on div "6 Plans" at bounding box center [67, 233] width 122 height 13
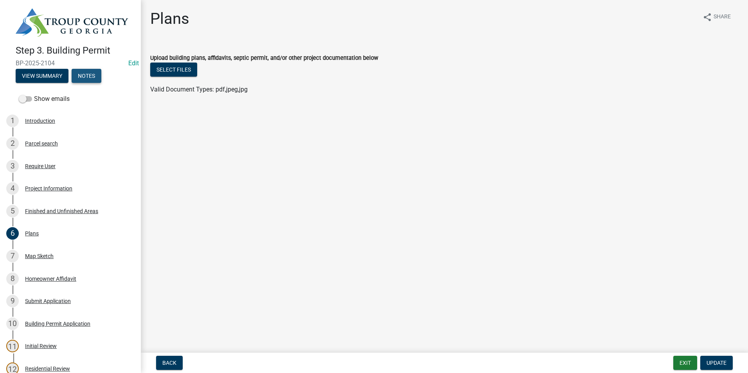
click at [80, 74] on button "Notes" at bounding box center [87, 76] width 30 height 14
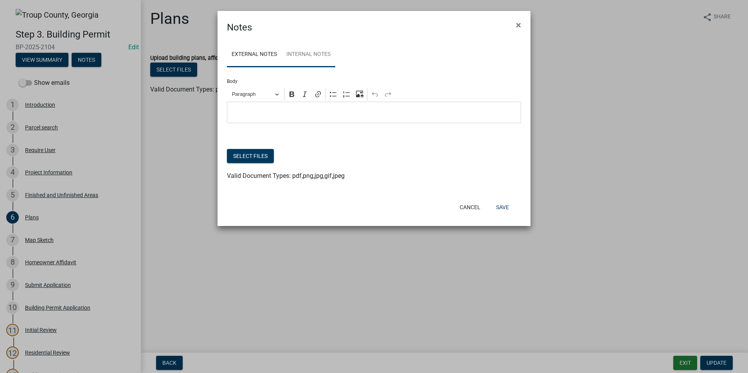
click at [318, 50] on link "Internal Notes" at bounding box center [308, 54] width 54 height 25
click at [258, 156] on button "Select files" at bounding box center [250, 156] width 47 height 14
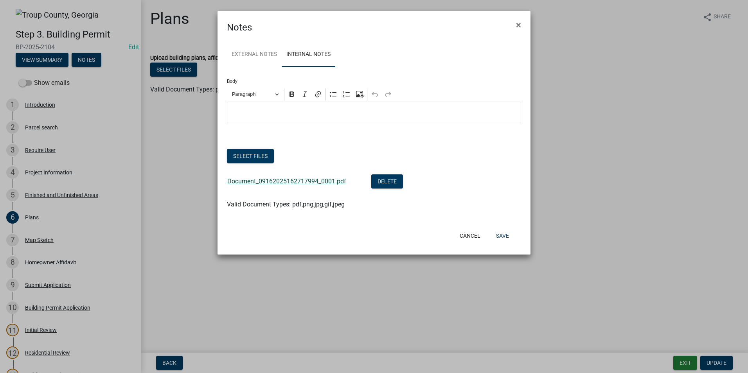
click at [292, 180] on link "Document_09162025162717994_0001.pdf" at bounding box center [286, 180] width 119 height 7
click at [496, 239] on button "Save" at bounding box center [501, 236] width 25 height 14
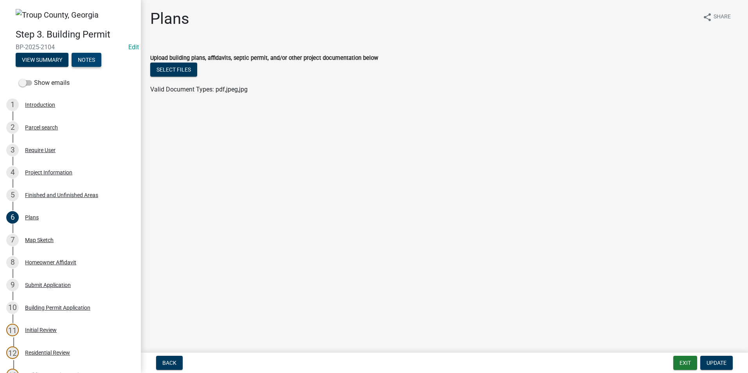
click at [93, 57] on button "Notes" at bounding box center [87, 60] width 30 height 14
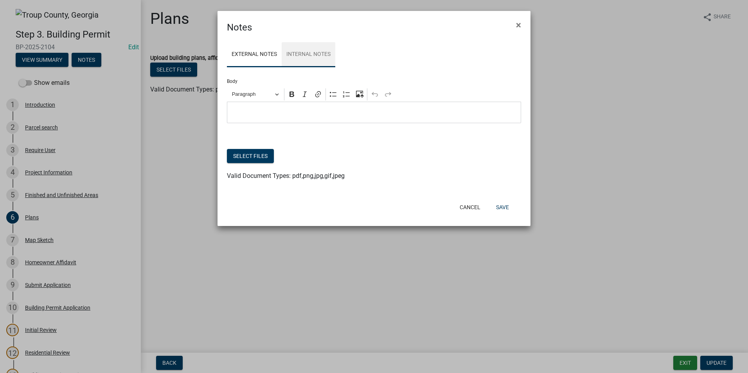
click at [310, 52] on link "Internal Notes" at bounding box center [308, 54] width 54 height 25
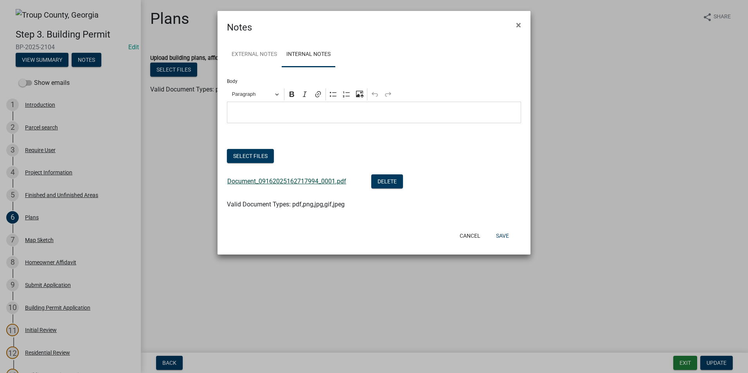
click at [296, 181] on link "Document_09162025162717994_0001.pdf" at bounding box center [286, 180] width 119 height 7
click at [517, 26] on span "×" at bounding box center [518, 25] width 5 height 11
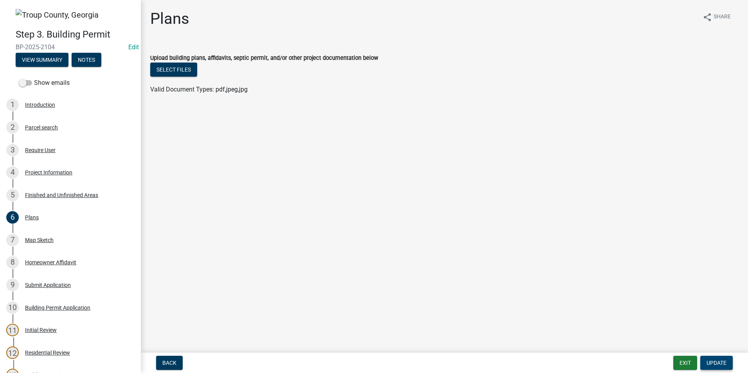
click at [704, 360] on button "Update" at bounding box center [716, 363] width 32 height 14
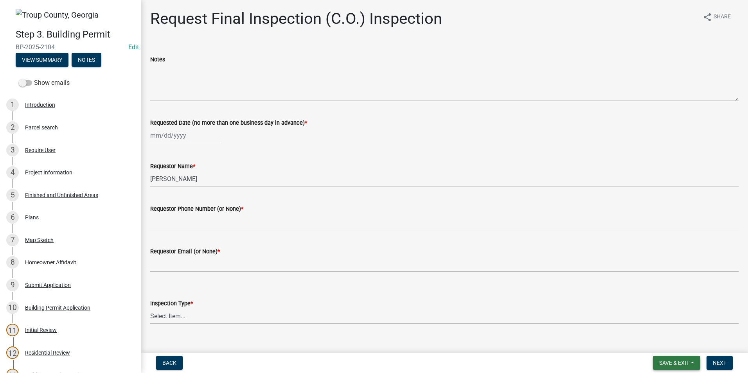
click at [686, 362] on span "Save & Exit" at bounding box center [674, 363] width 30 height 6
click at [683, 340] on button "Save & Exit" at bounding box center [668, 342] width 63 height 19
